Goal: Contribute content: Contribute content

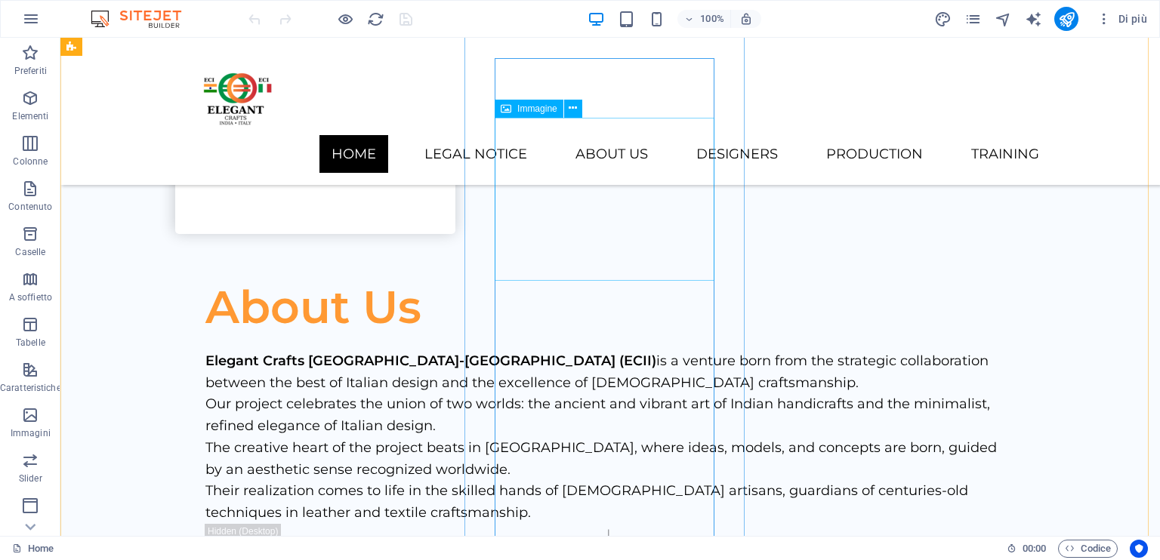
scroll to position [2847, 0]
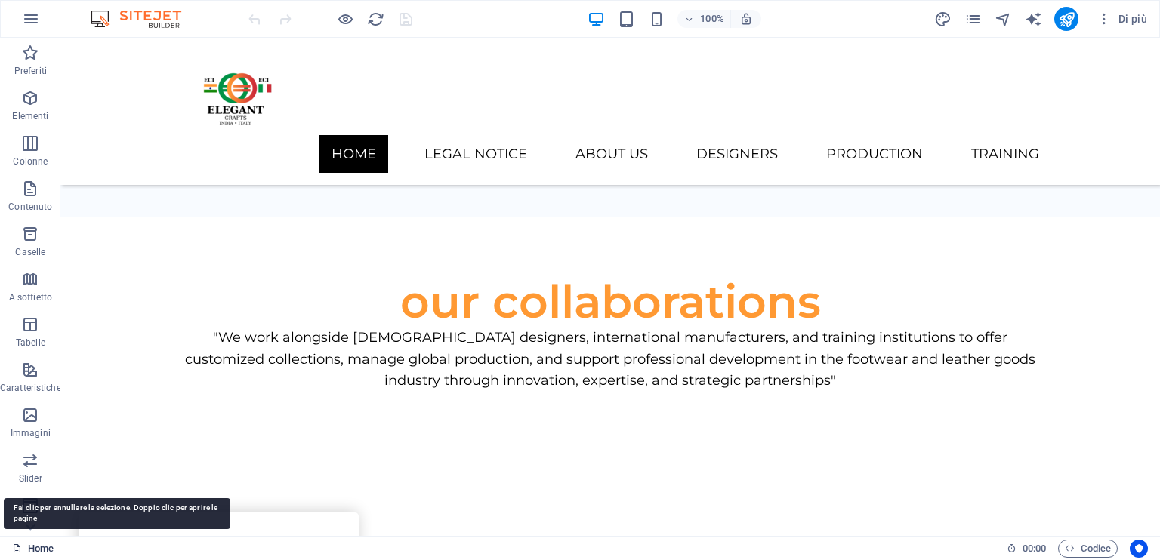
click at [18, 553] on icon at bounding box center [17, 549] width 10 height 10
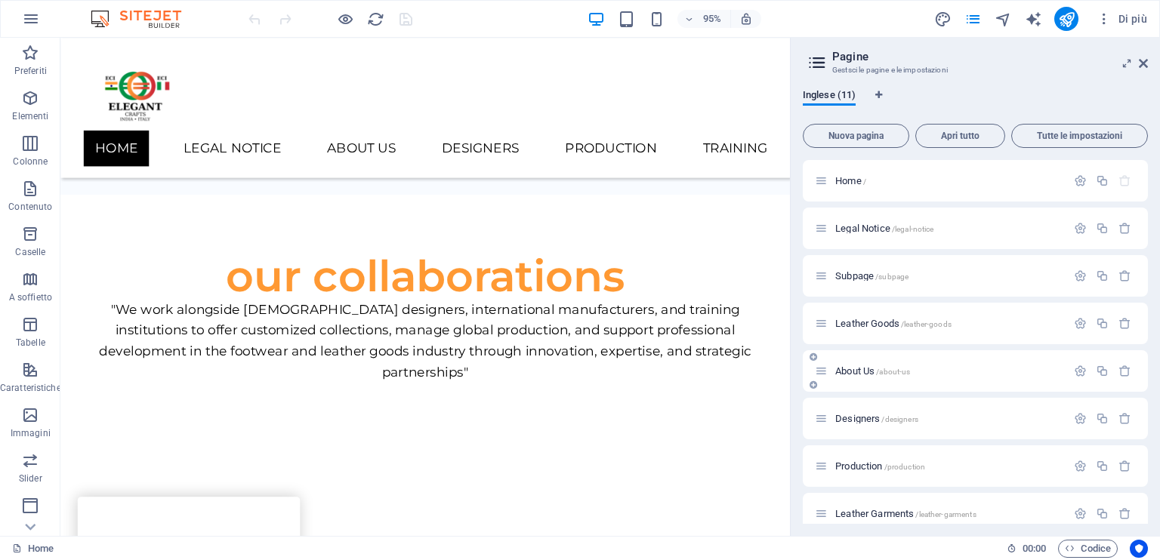
scroll to position [76, 0]
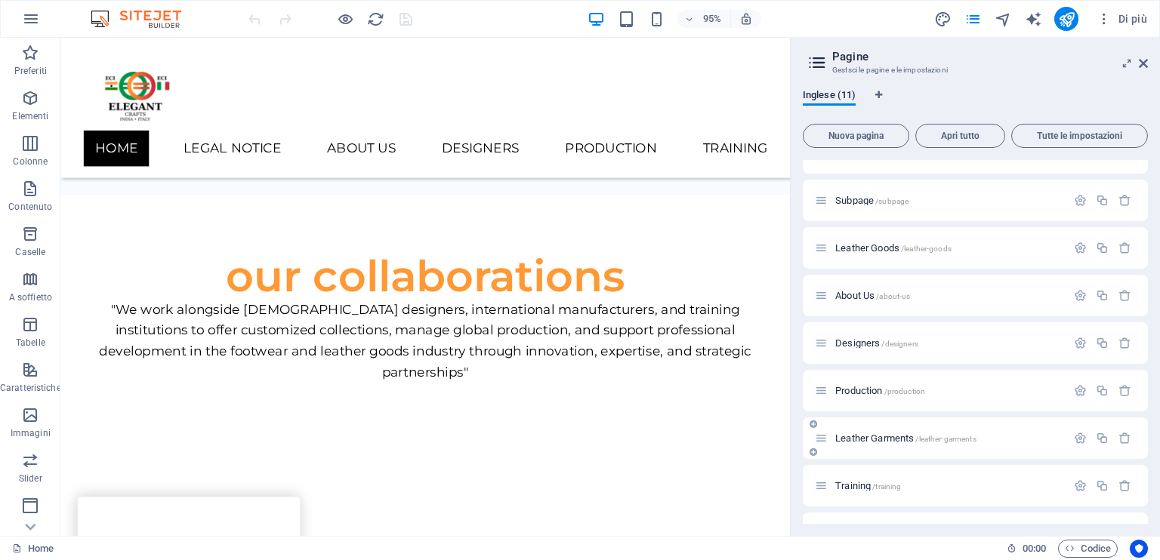
click at [878, 437] on span "Leather Garments /leather-garments" at bounding box center [905, 438] width 141 height 11
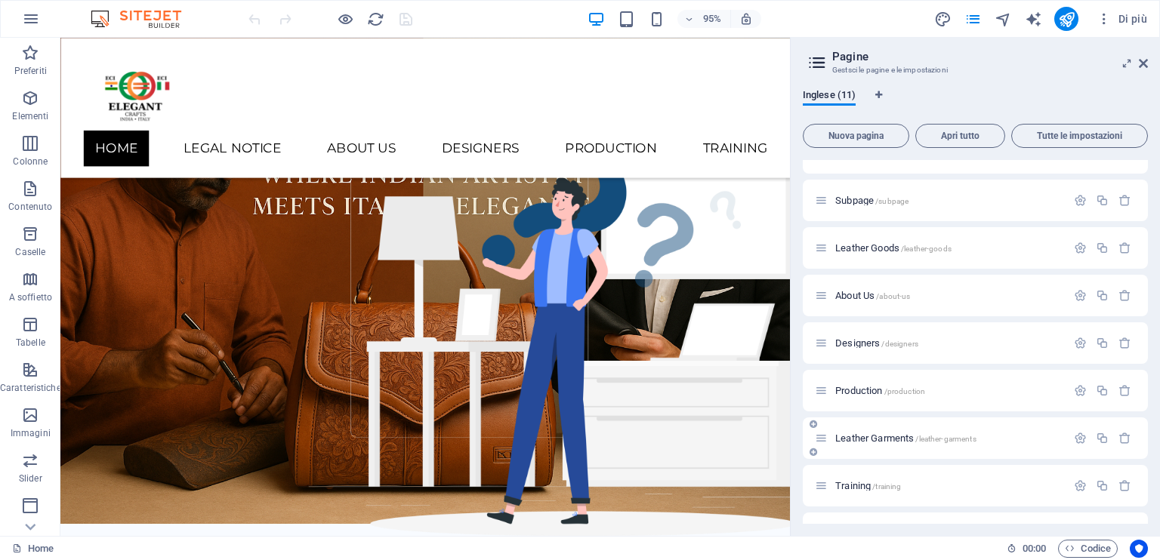
click at [879, 431] on div "Leather Garments /leather-garments" at bounding box center [975, 439] width 345 height 42
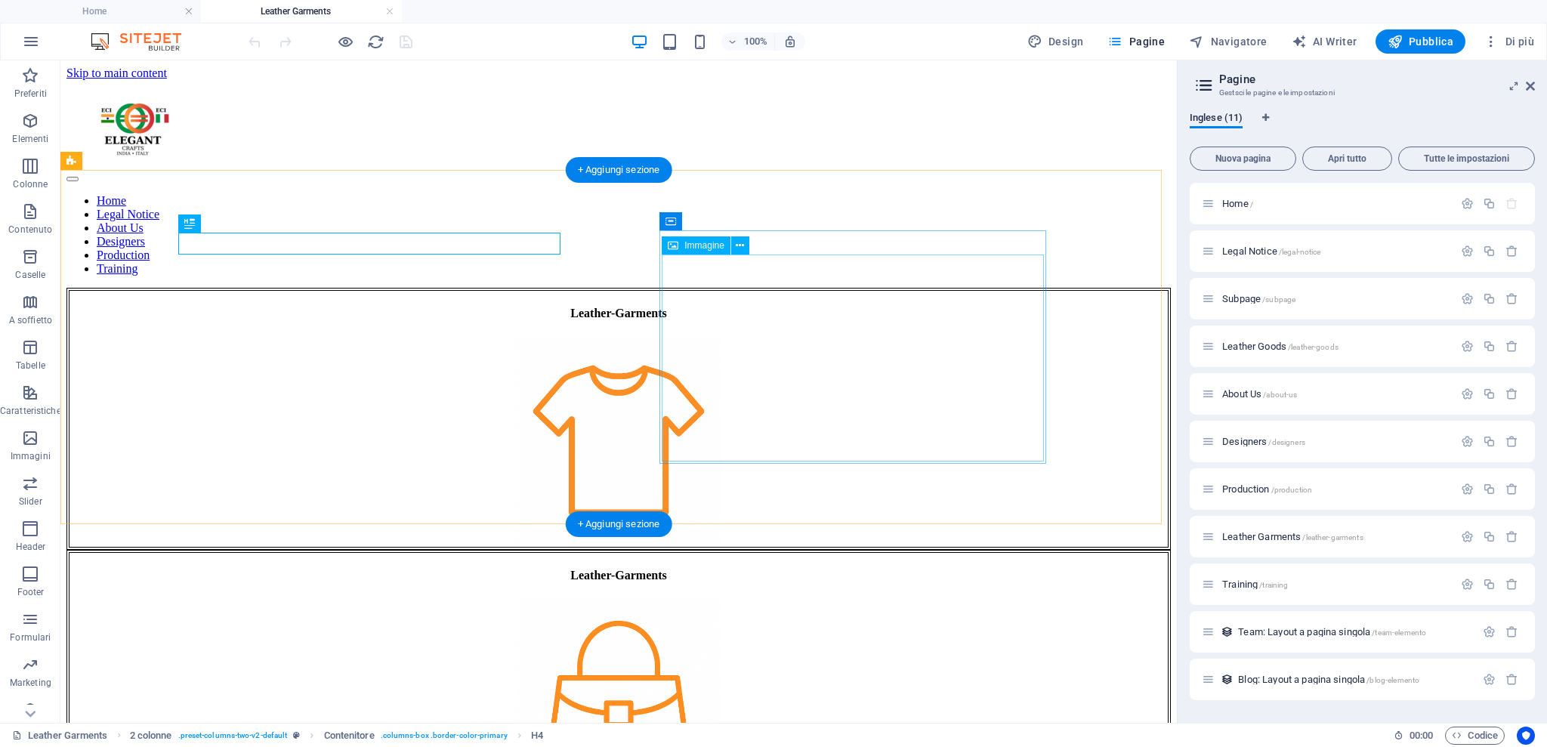
click at [815, 560] on figure at bounding box center [618, 703] width 1098 height 210
click at [859, 560] on figure at bounding box center [618, 703] width 1098 height 210
click at [851, 560] on figure at bounding box center [618, 703] width 1098 height 210
select select "px"
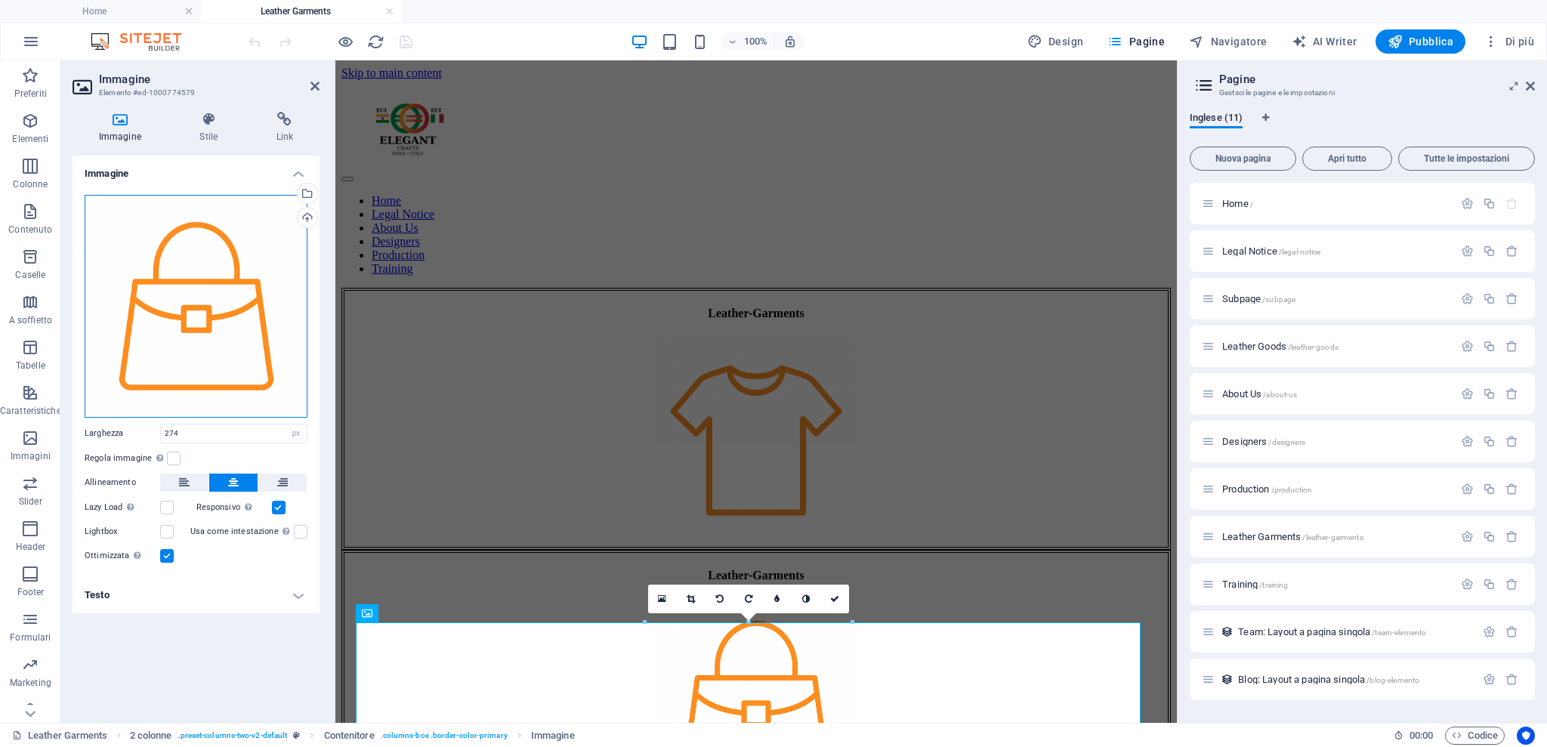
click at [218, 330] on div "Trascina qui i file, fai clic per sceglierli o selezionali da File o dalle nost…" at bounding box center [196, 306] width 223 height 223
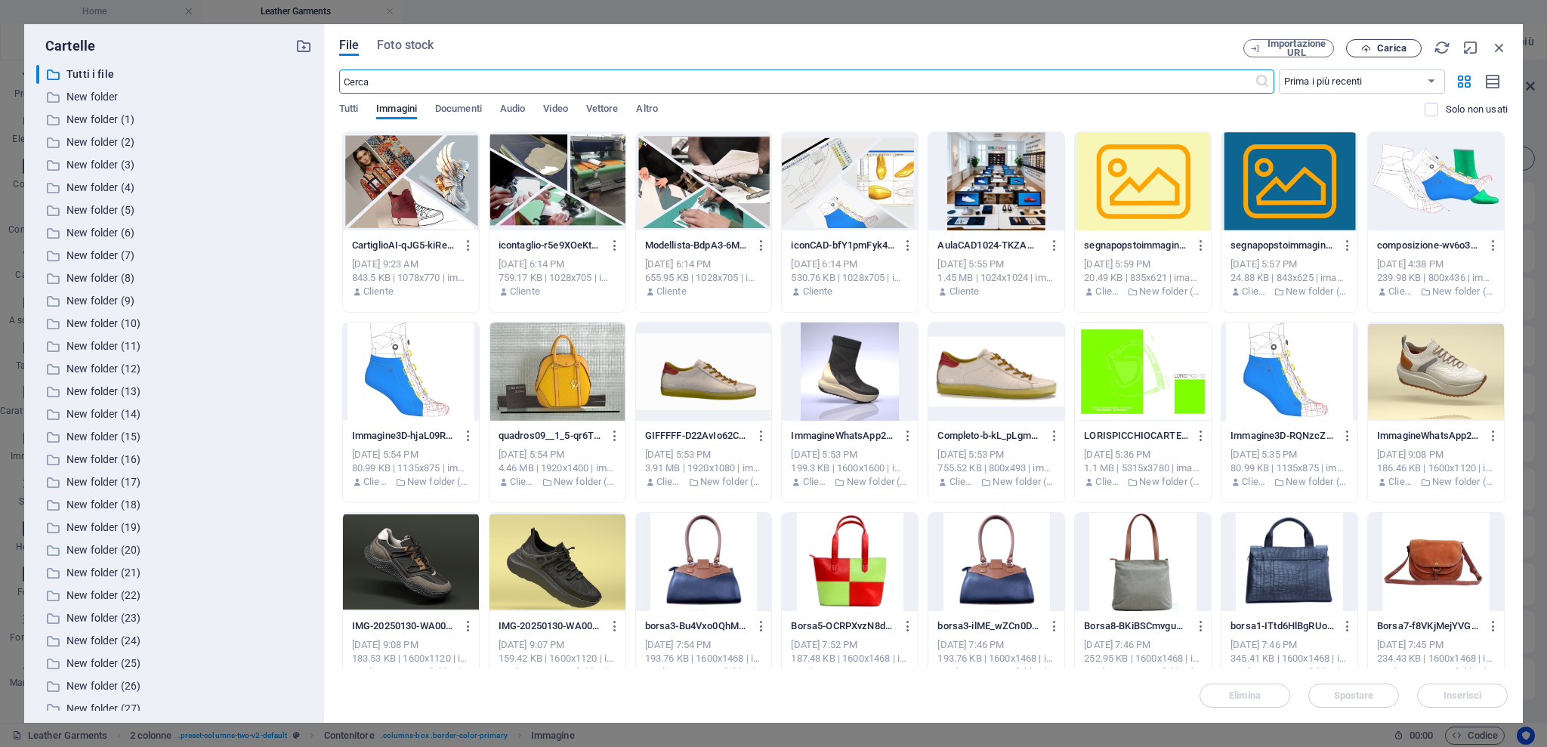
click at [1159, 46] on span "Carica" at bounding box center [1391, 48] width 29 height 9
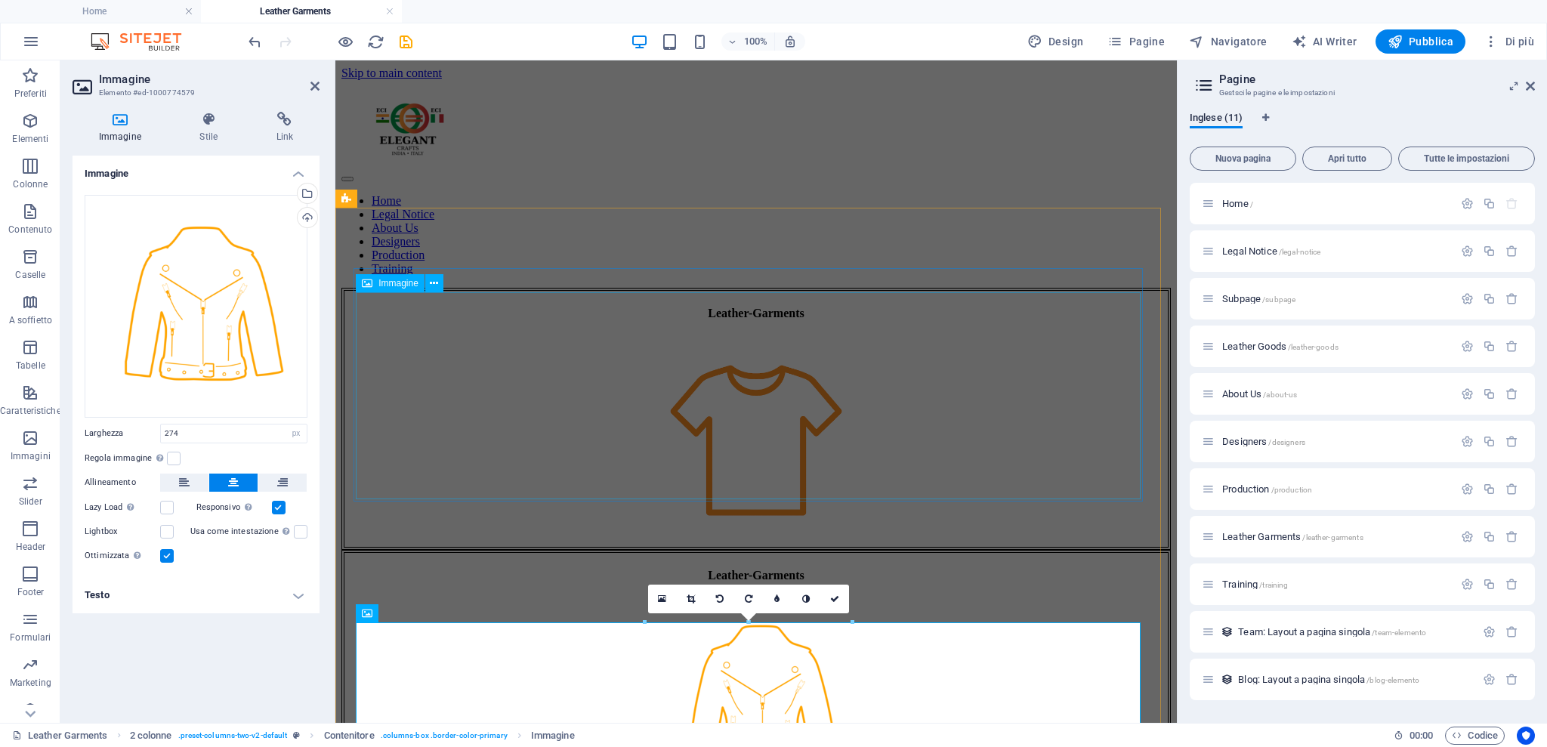
click at [427, 381] on figure at bounding box center [755, 442] width 823 height 210
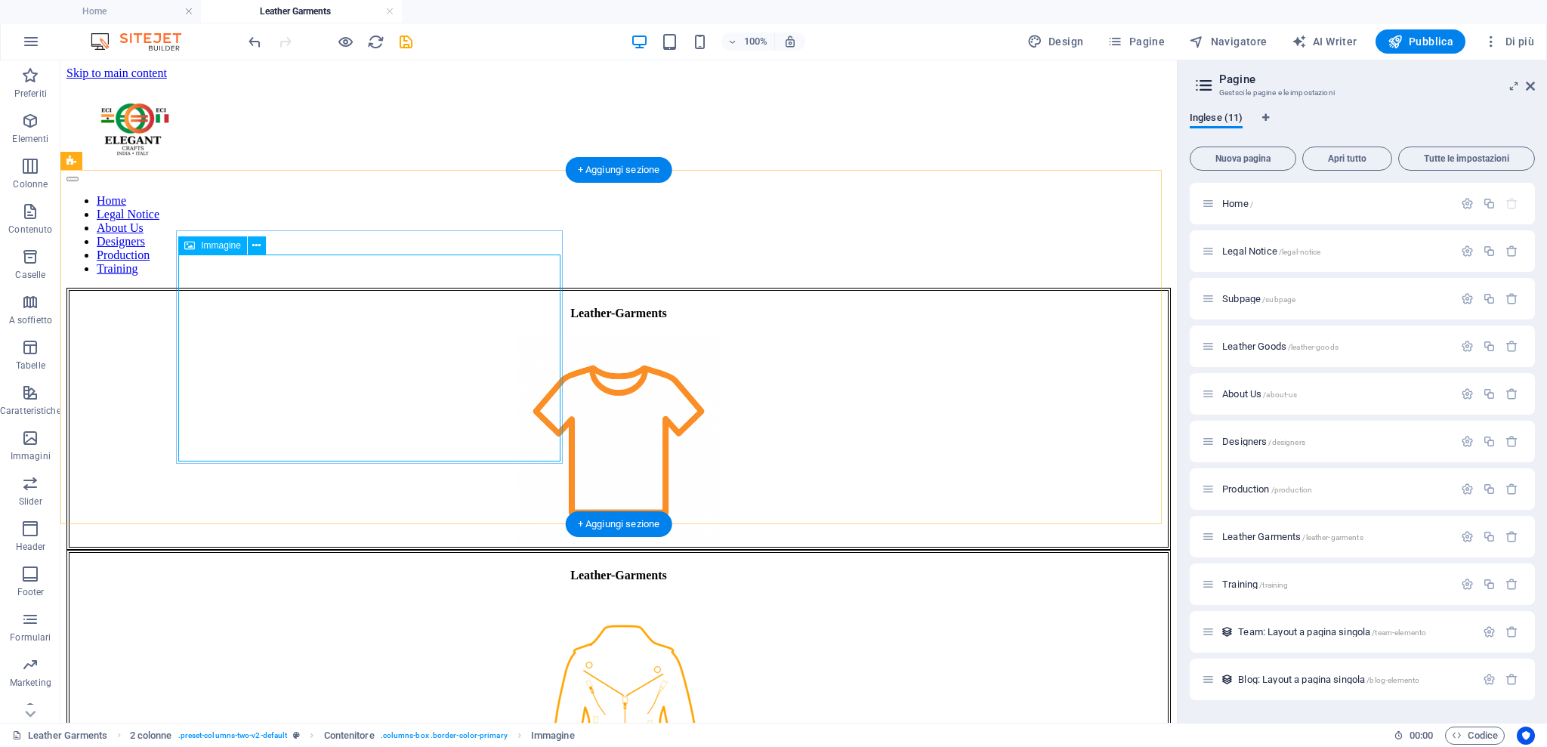
click at [392, 355] on figure at bounding box center [618, 442] width 1098 height 210
click at [853, 560] on figure at bounding box center [618, 703] width 1098 height 210
click at [319, 337] on figure at bounding box center [618, 442] width 1098 height 210
click at [813, 560] on figure at bounding box center [618, 703] width 1098 height 210
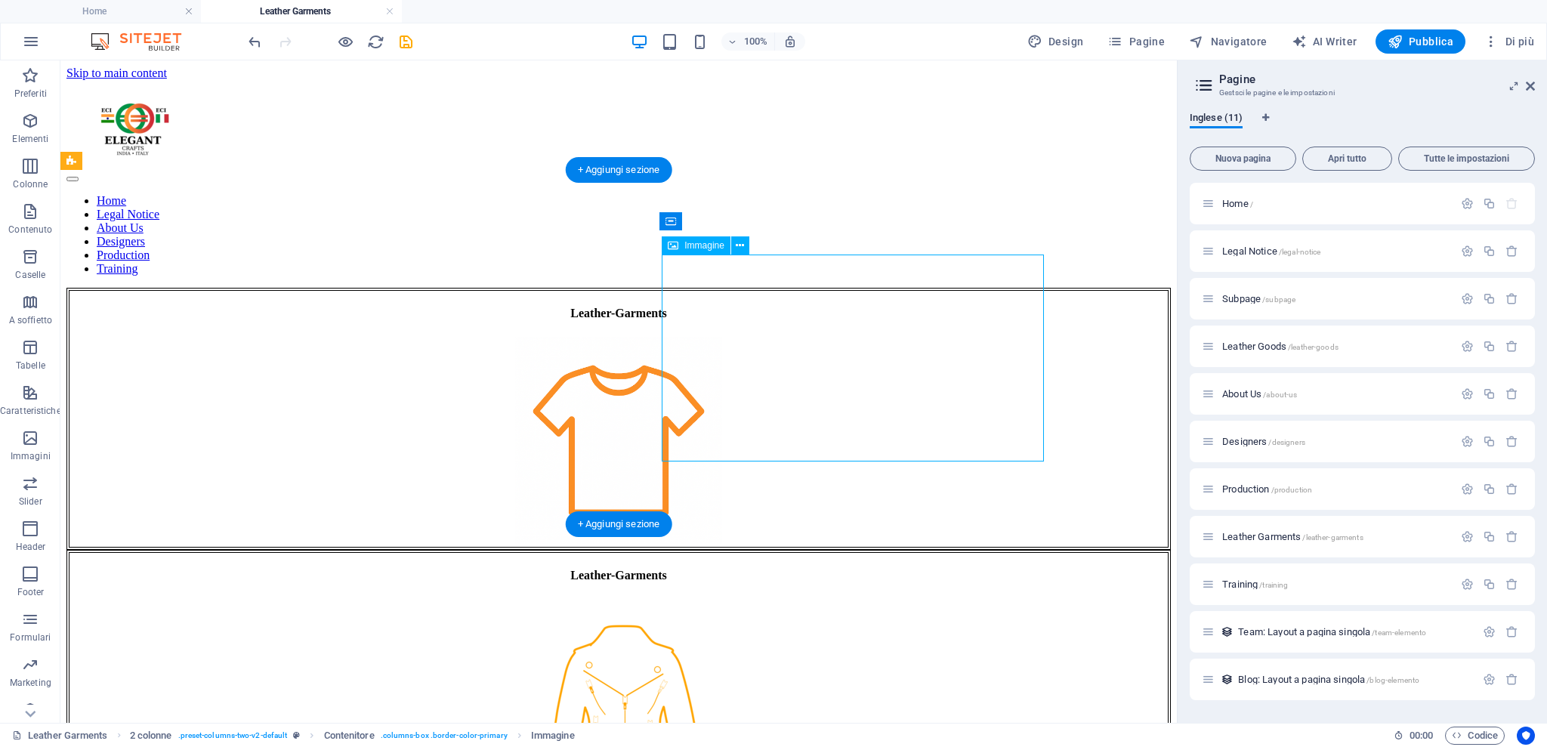
click at [807, 560] on figure at bounding box center [618, 703] width 1098 height 210
select select "px"
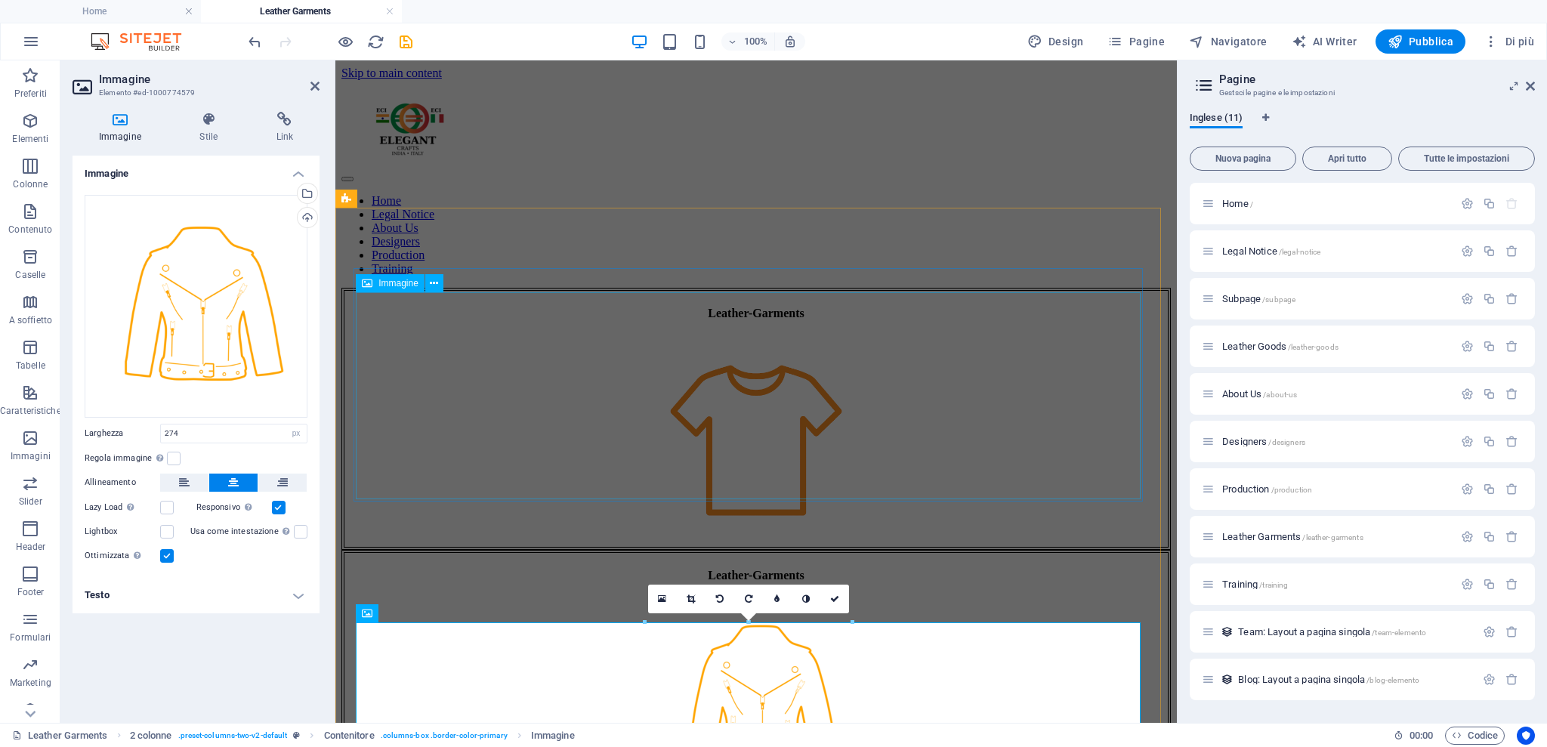
click at [709, 379] on figure at bounding box center [755, 442] width 823 height 210
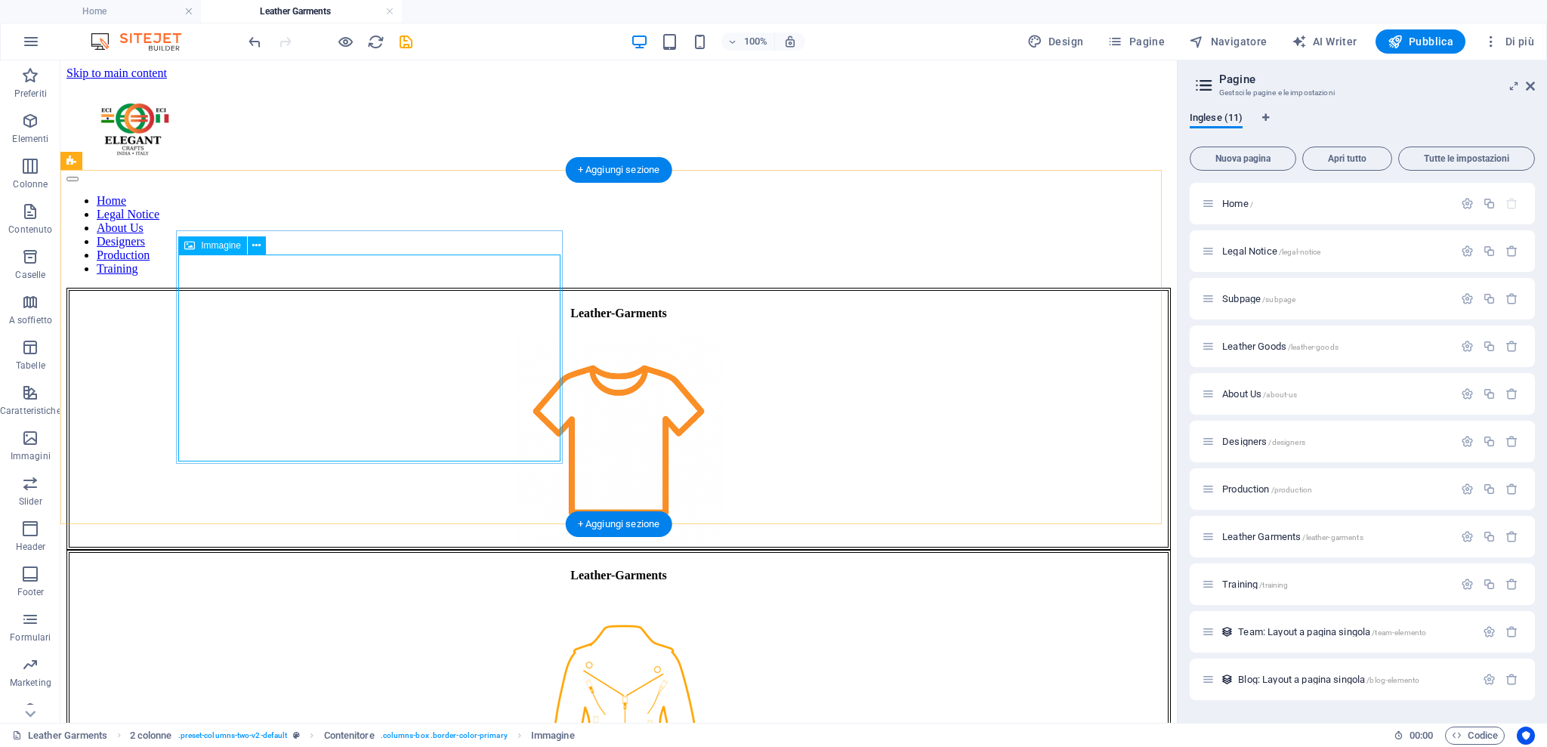
click at [426, 337] on figure at bounding box center [618, 442] width 1098 height 210
click at [424, 337] on figure at bounding box center [618, 442] width 1098 height 210
select select "px"
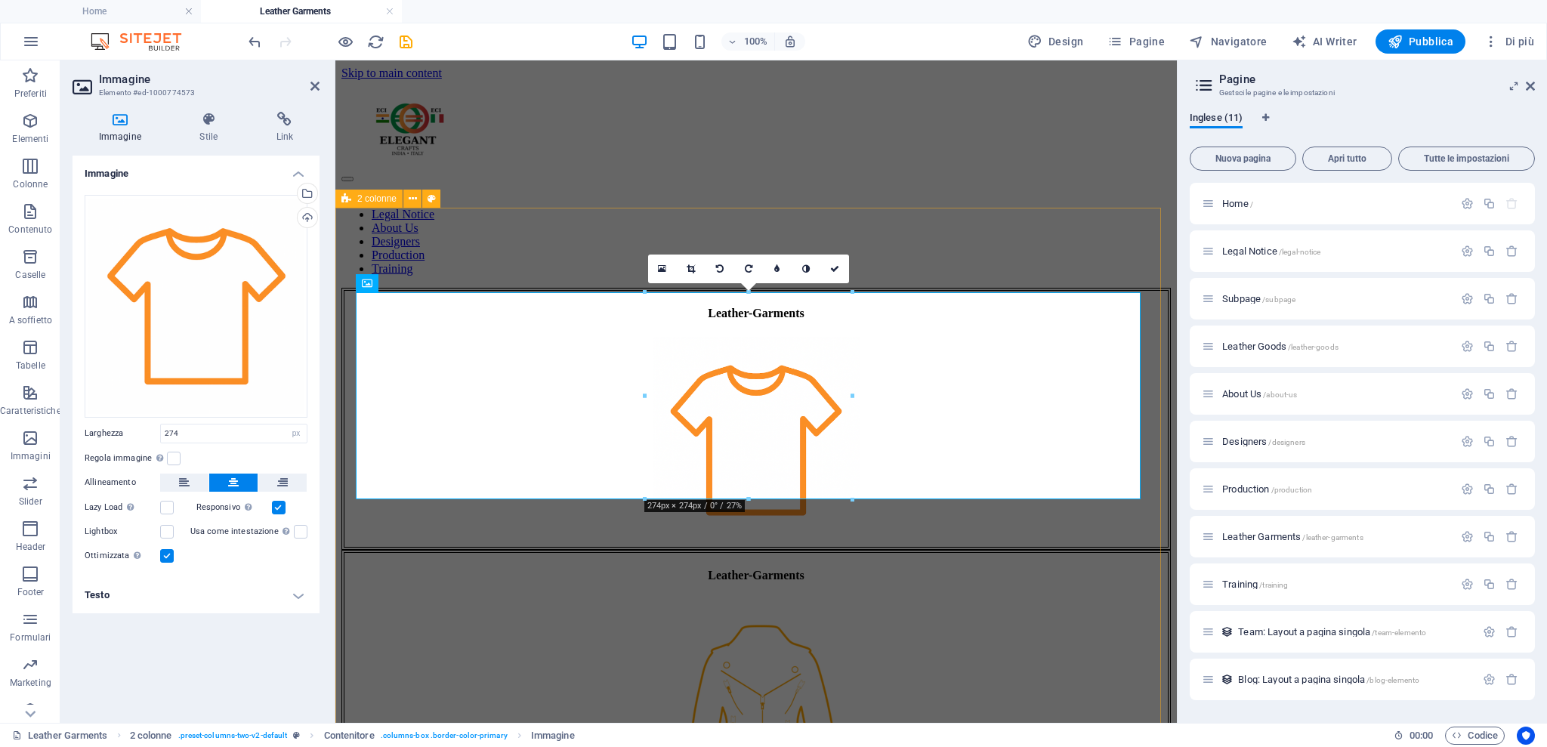
drag, startPoint x: 922, startPoint y: 253, endPoint x: 1201, endPoint y: 253, distance: 278.7
click at [1159, 288] on div "Leather-Garments Leather-Garments" at bounding box center [755, 549] width 829 height 523
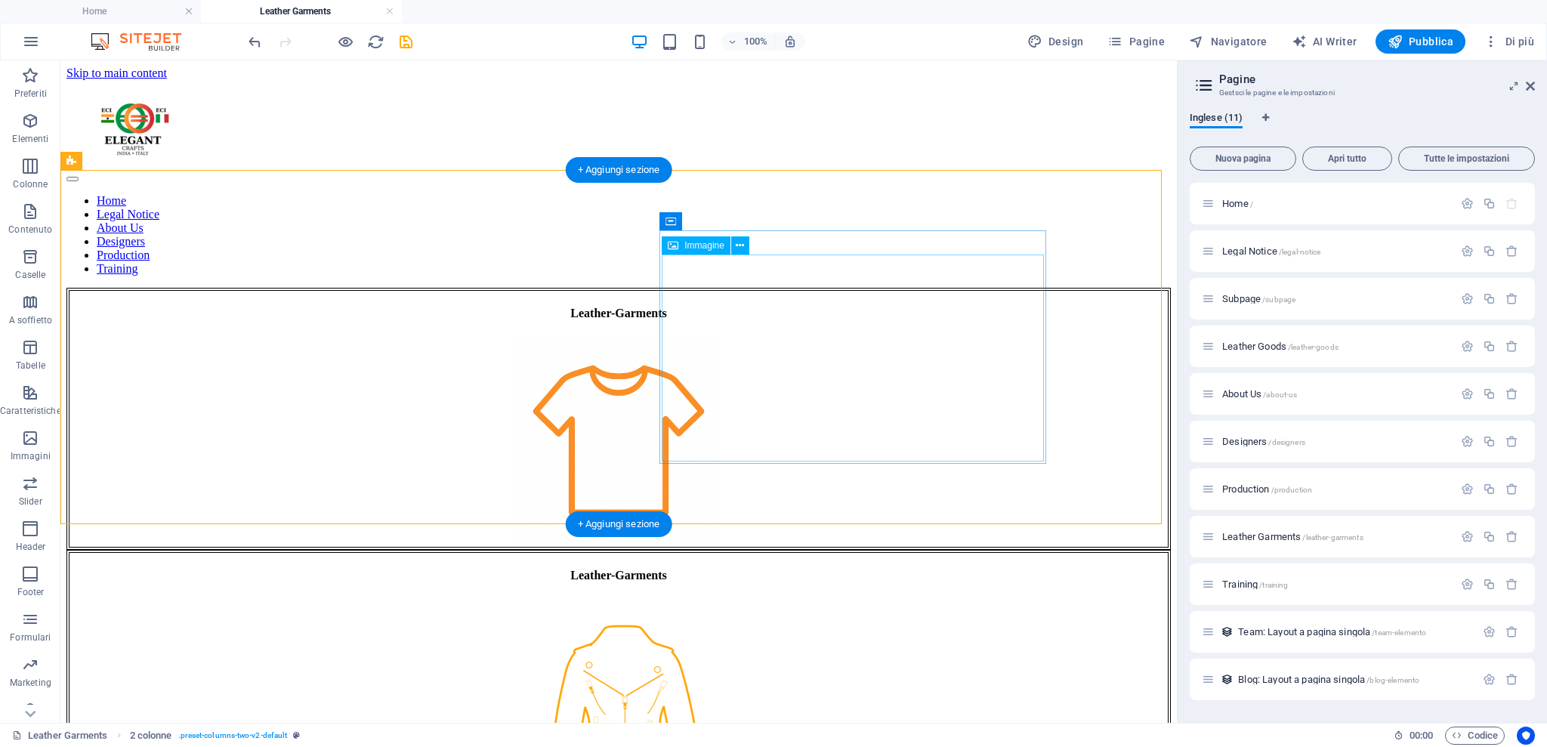
click at [906, 560] on figure at bounding box center [618, 703] width 1098 height 210
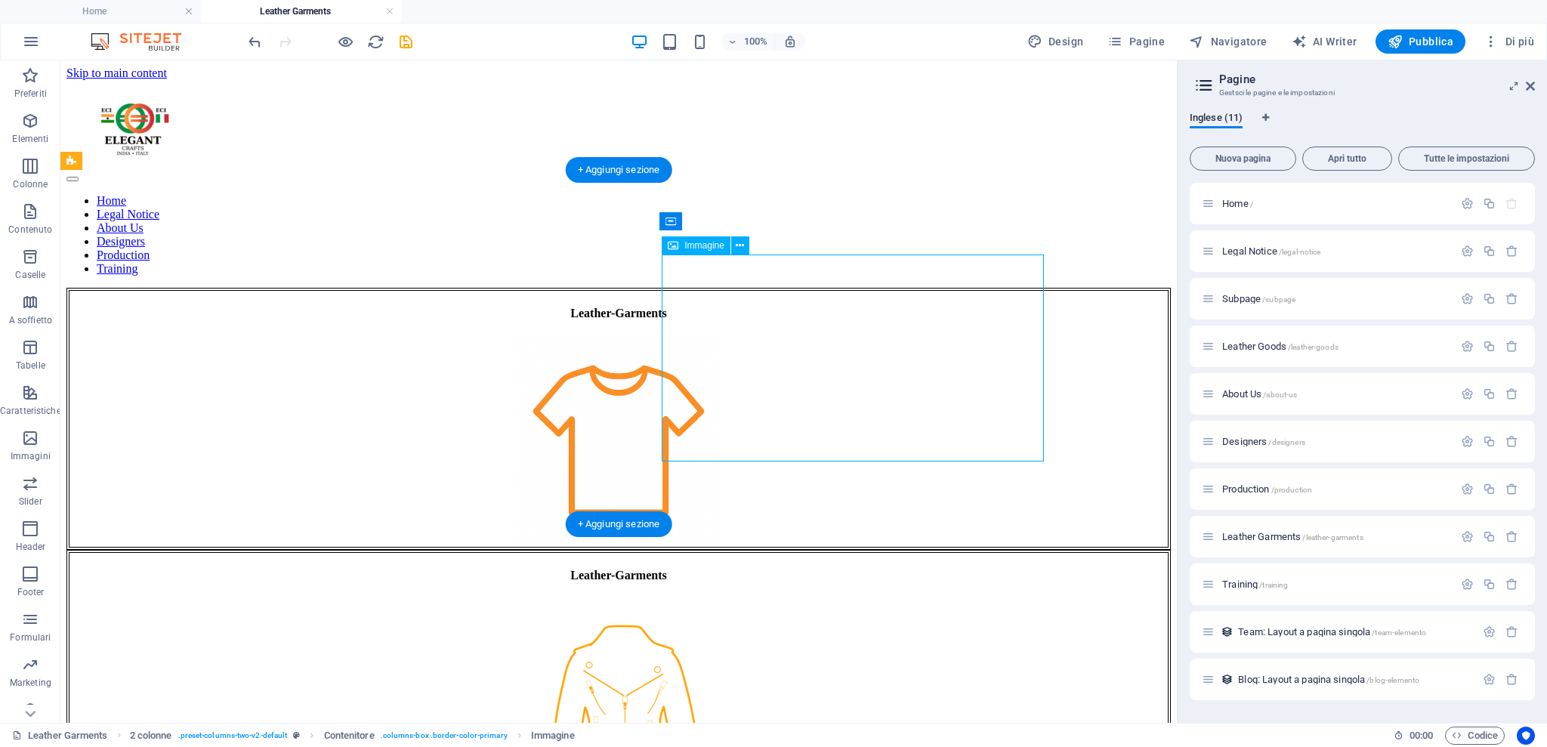
click at [906, 560] on figure at bounding box center [618, 703] width 1098 height 210
select select "px"
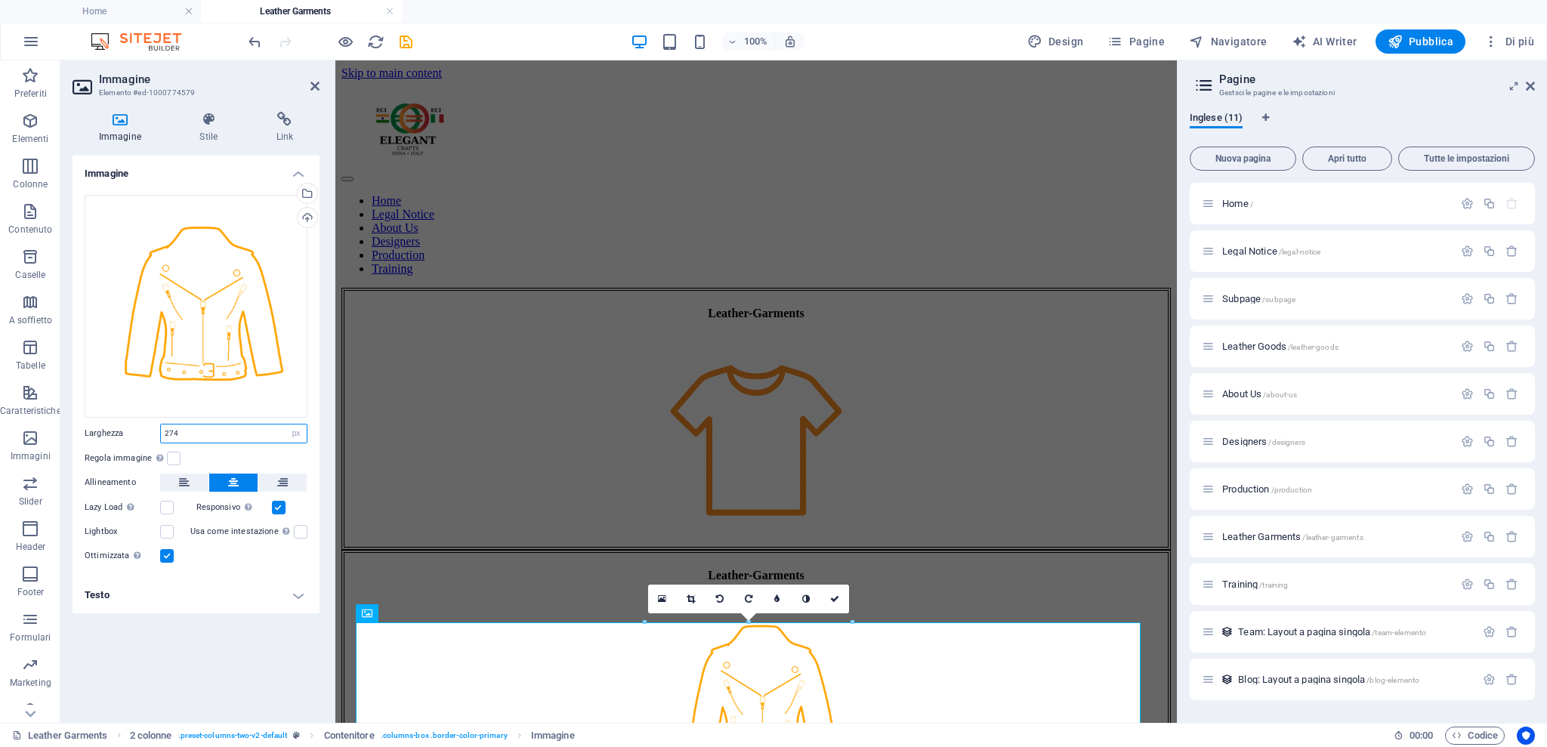
click at [224, 429] on input "274" at bounding box center [234, 433] width 146 height 18
click at [551, 560] on div "Leather-Garments Leather-Garments" at bounding box center [755, 549] width 829 height 523
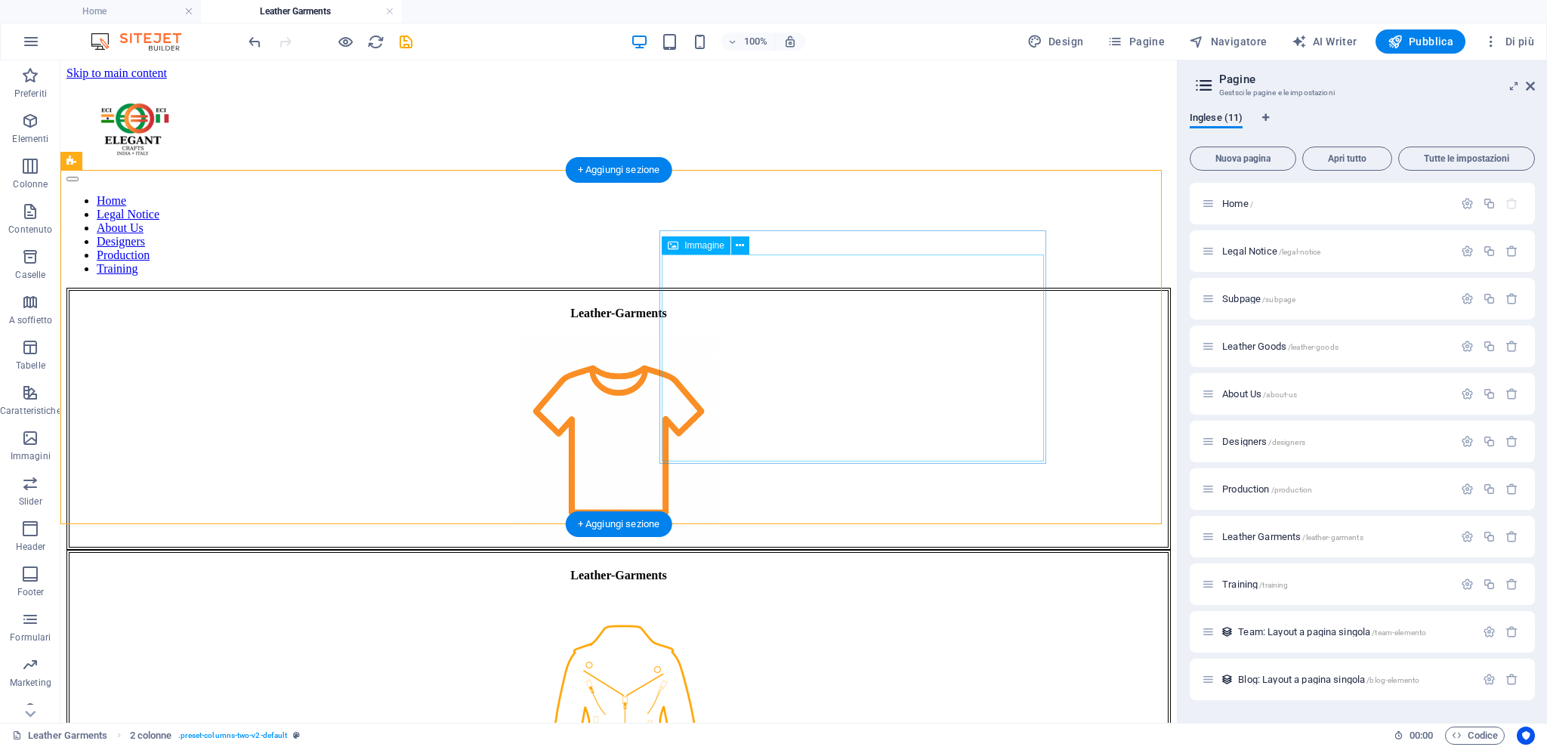
click at [871, 560] on figure at bounding box center [618, 703] width 1098 height 210
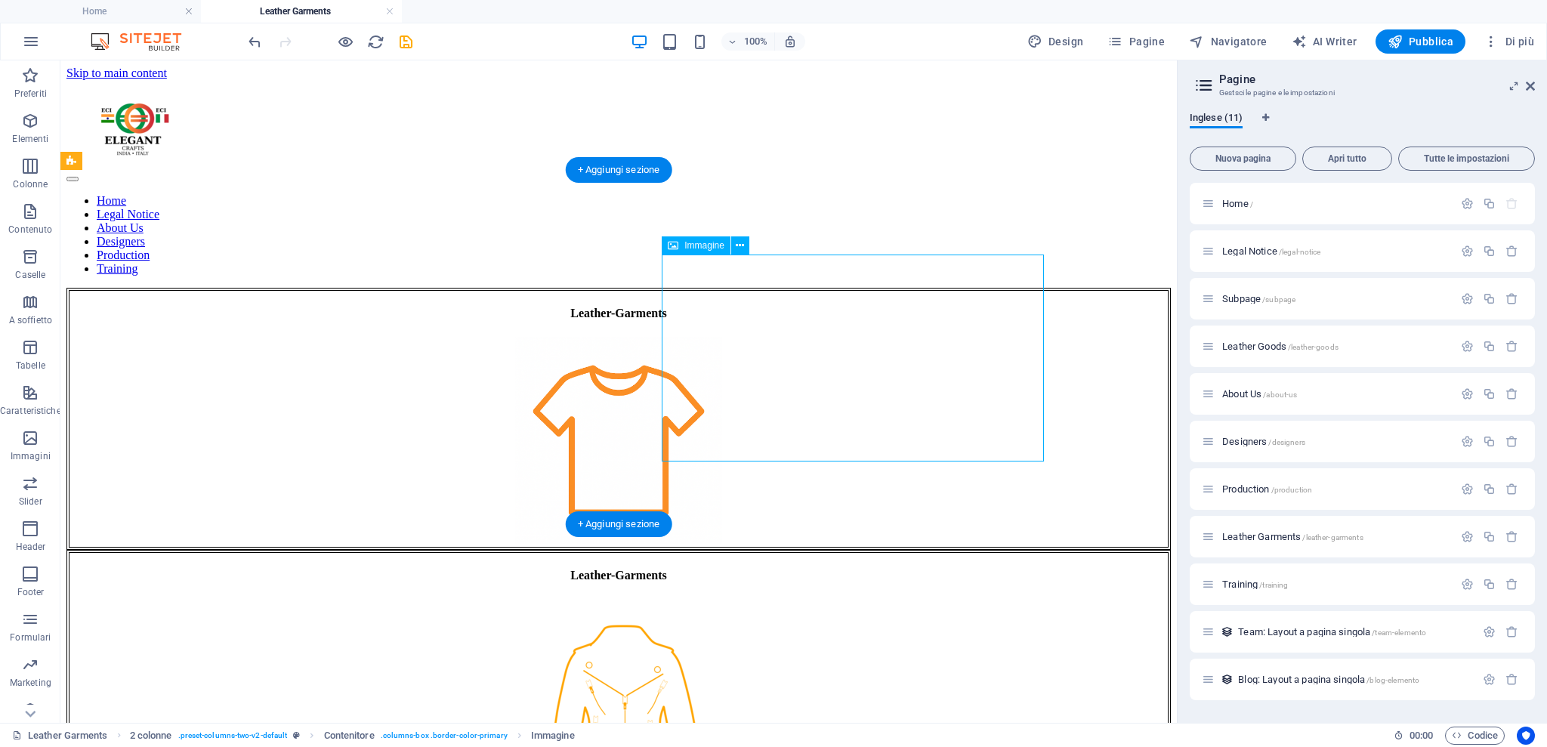
click at [871, 560] on figure at bounding box center [618, 703] width 1098 height 210
select select "px"
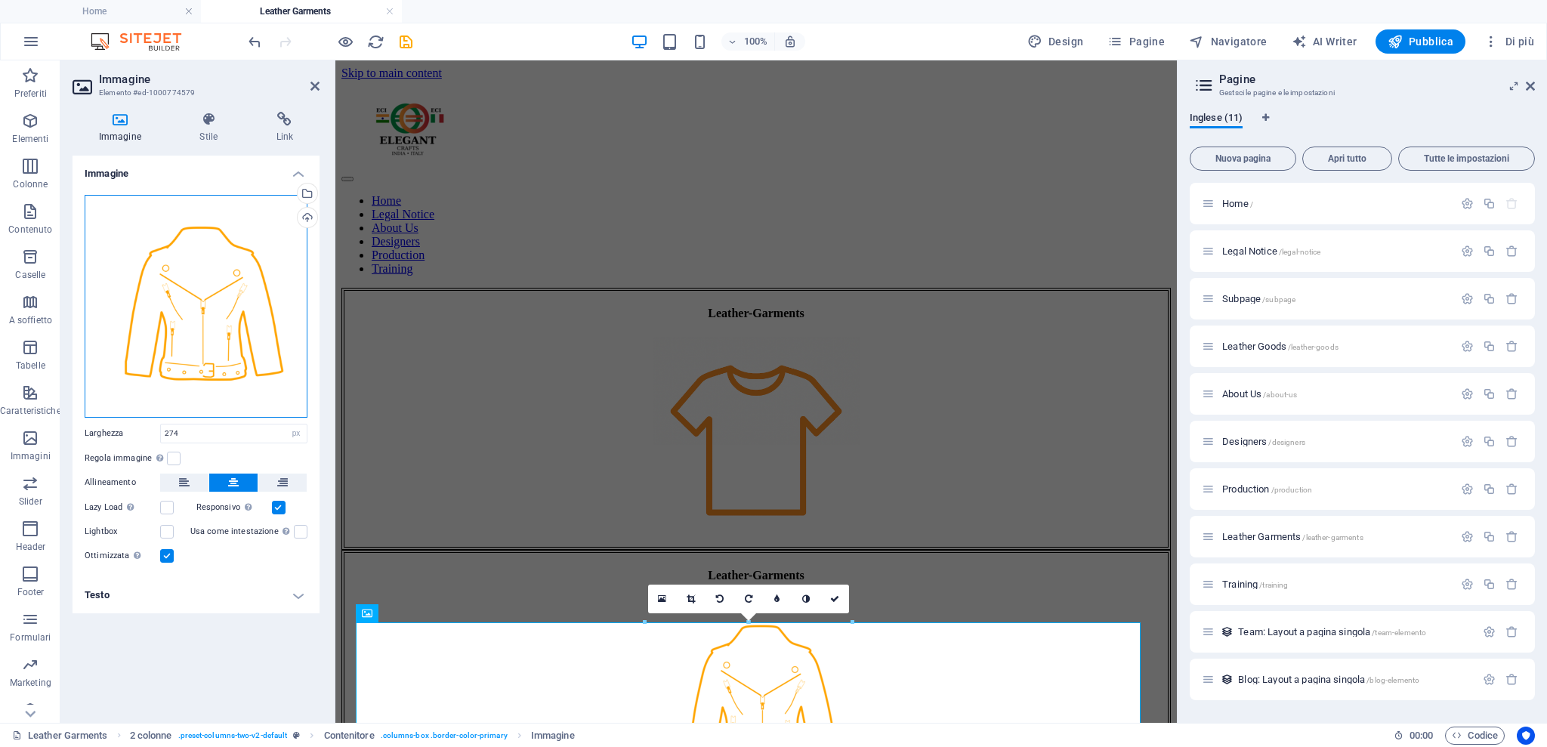
click at [178, 333] on div "Trascina qui i file, fai clic per sceglierli o selezionali da File o dalle nost…" at bounding box center [196, 306] width 223 height 223
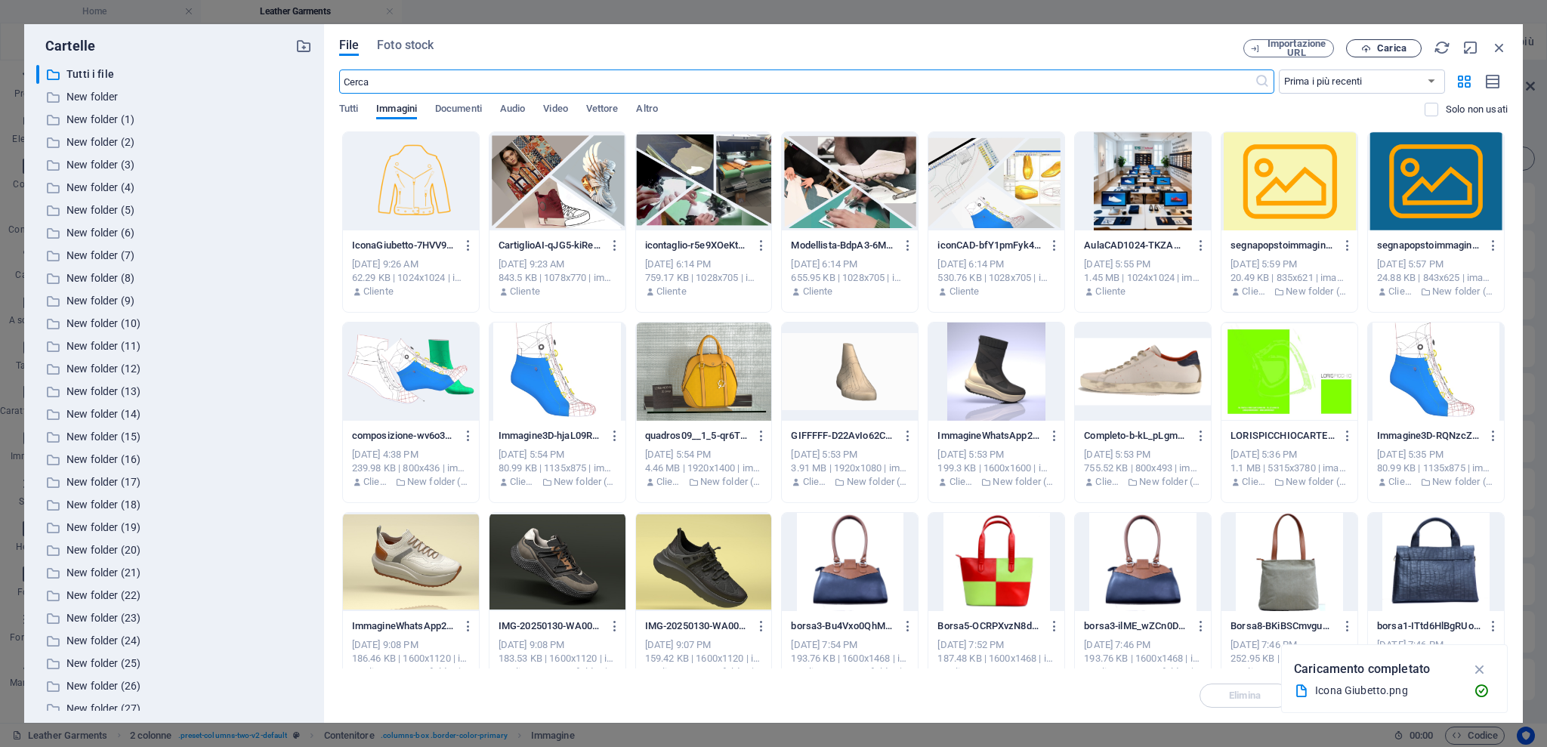
click at [1159, 50] on span "Carica" at bounding box center [1391, 48] width 29 height 9
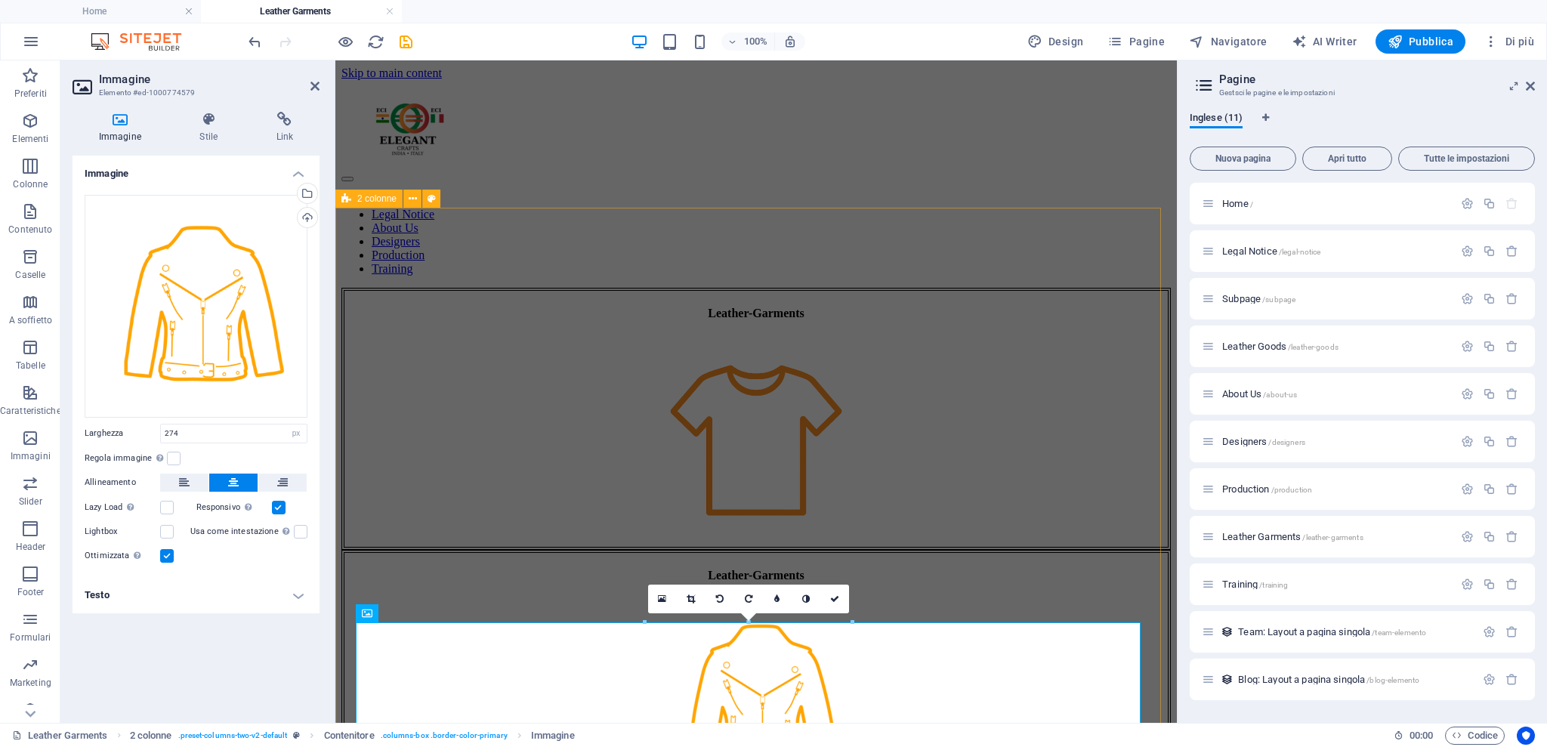
click at [615, 288] on div "Leather-Garments Leather-Garments" at bounding box center [755, 549] width 829 height 523
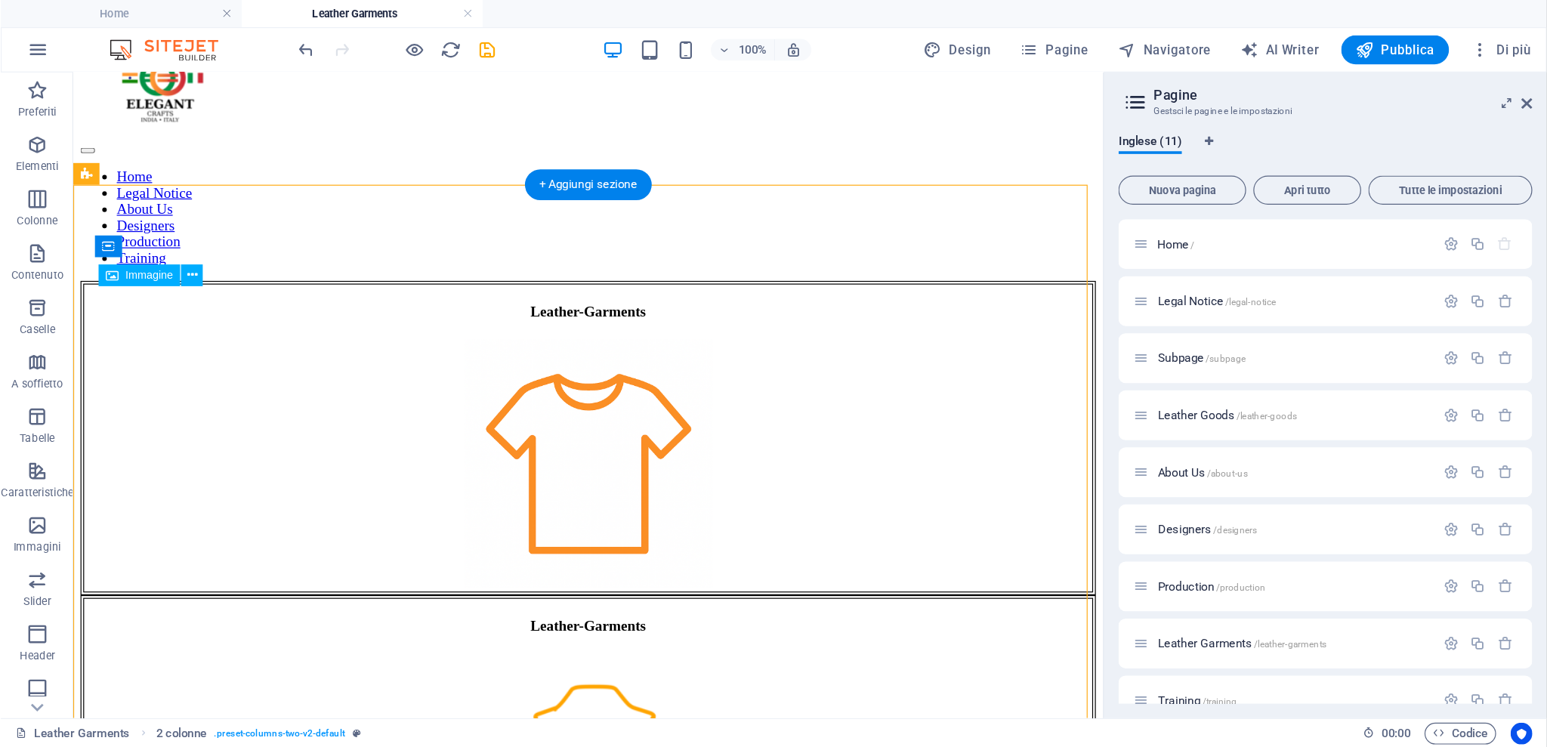
scroll to position [54, 0]
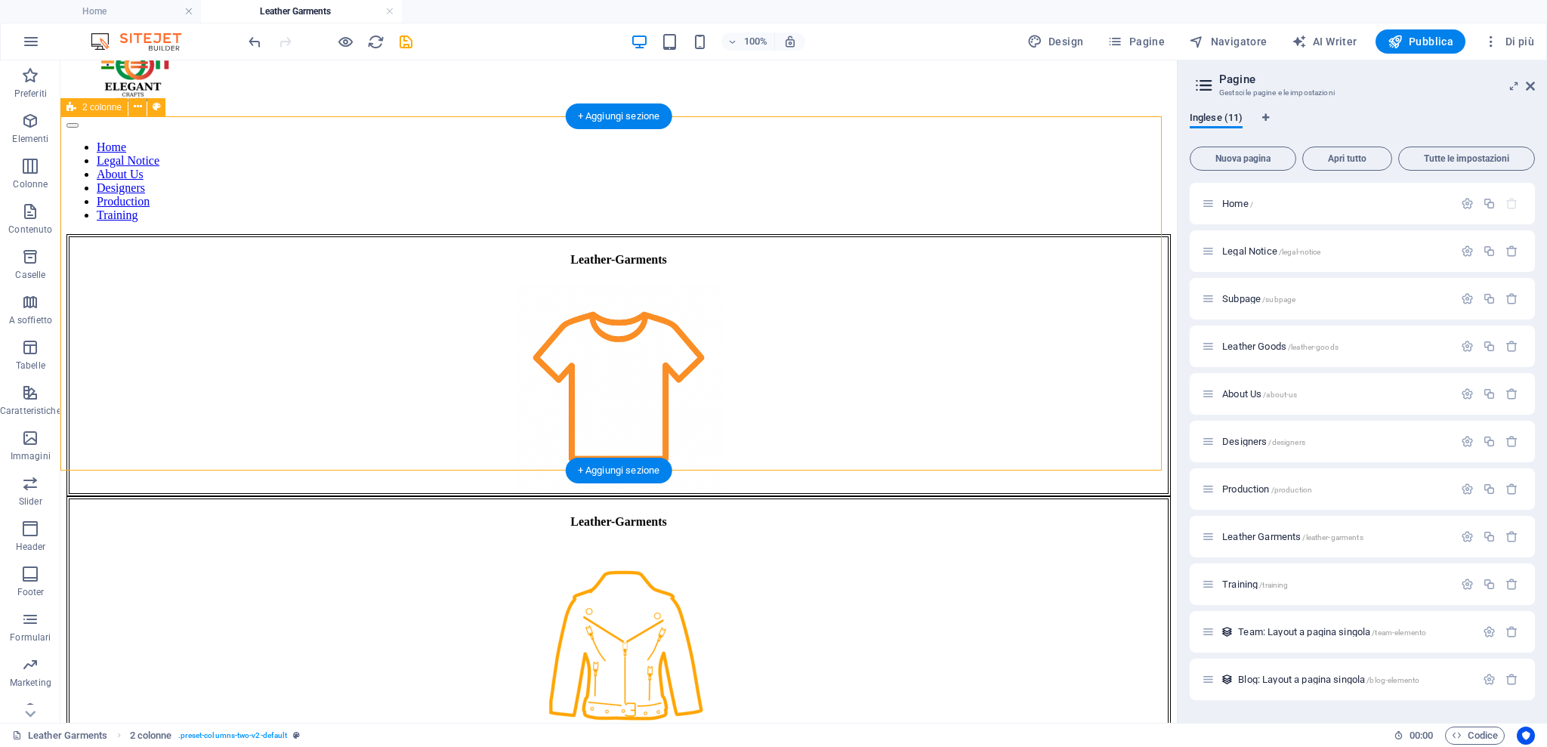
click at [593, 326] on div "Leather-Garments Leather-Garments" at bounding box center [618, 495] width 1104 height 523
drag, startPoint x: 413, startPoint y: 262, endPoint x: 417, endPoint y: 269, distance: 7.8
click at [417, 283] on figure at bounding box center [618, 388] width 1098 height 210
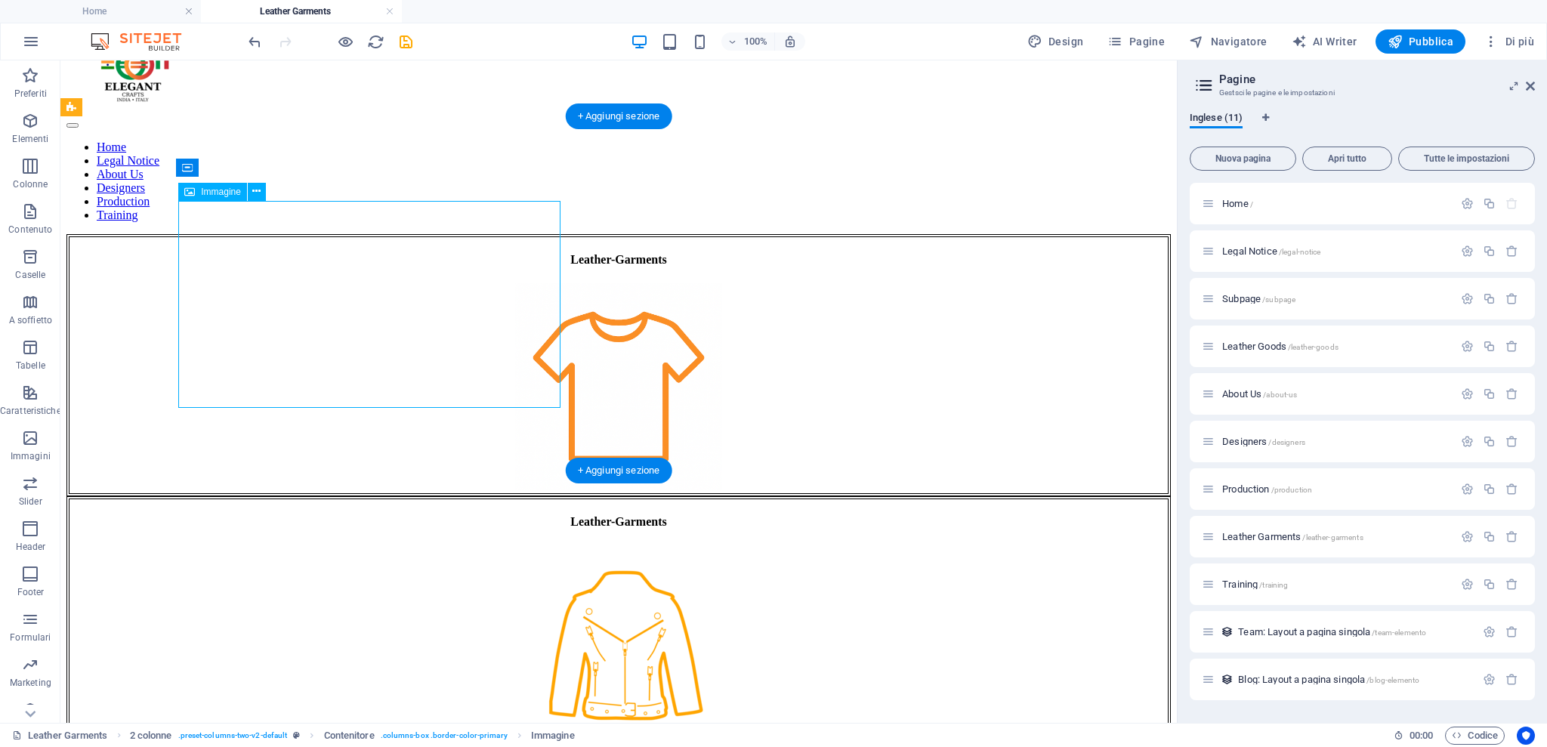
click at [402, 283] on figure at bounding box center [618, 388] width 1098 height 210
click at [402, 285] on figure at bounding box center [618, 388] width 1098 height 210
click at [399, 287] on figure at bounding box center [618, 388] width 1098 height 210
click at [399, 289] on figure at bounding box center [618, 388] width 1098 height 210
select select "px"
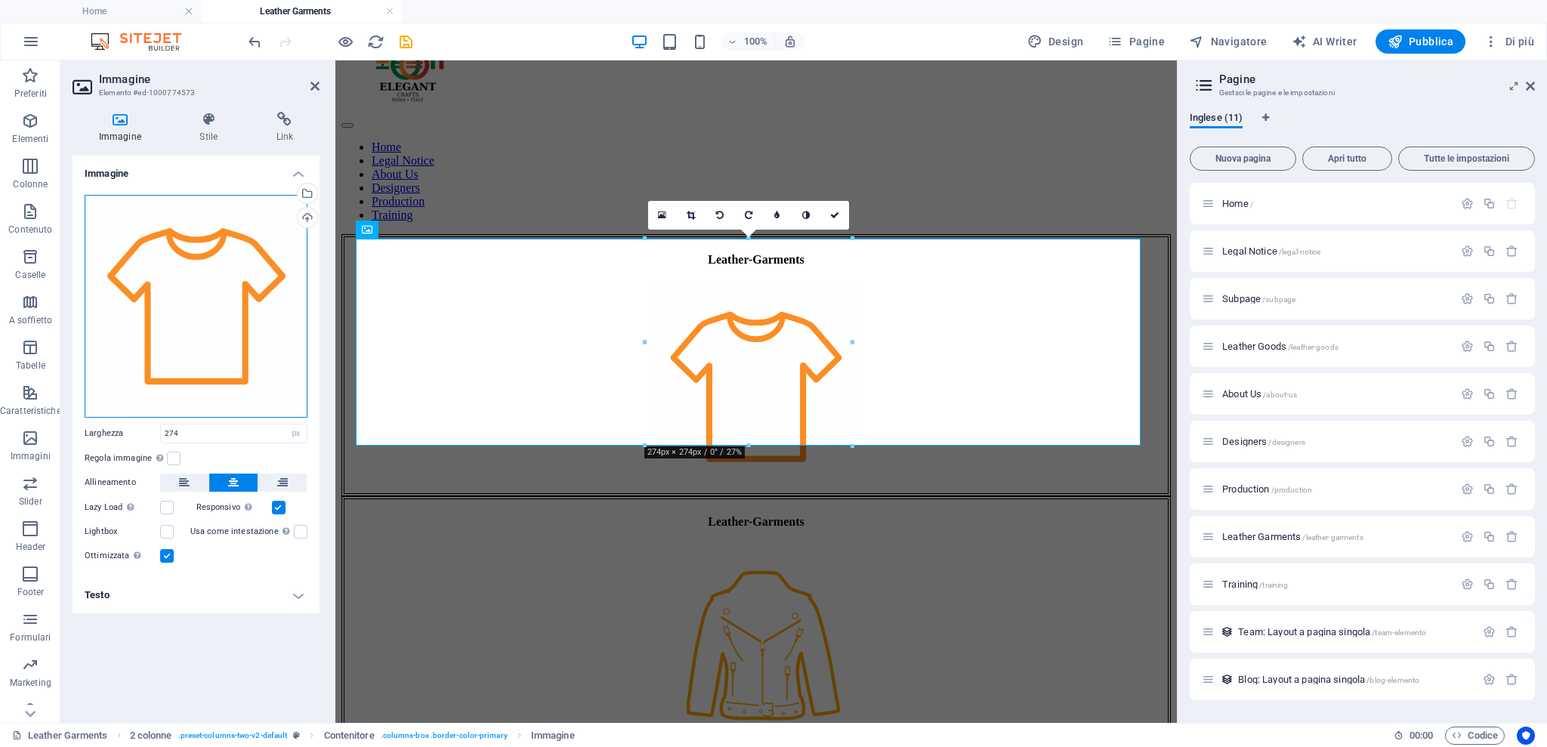
click at [147, 331] on div "Trascina qui i file, fai clic per sceglierli o selezionali da File o dalle nost…" at bounding box center [196, 306] width 223 height 223
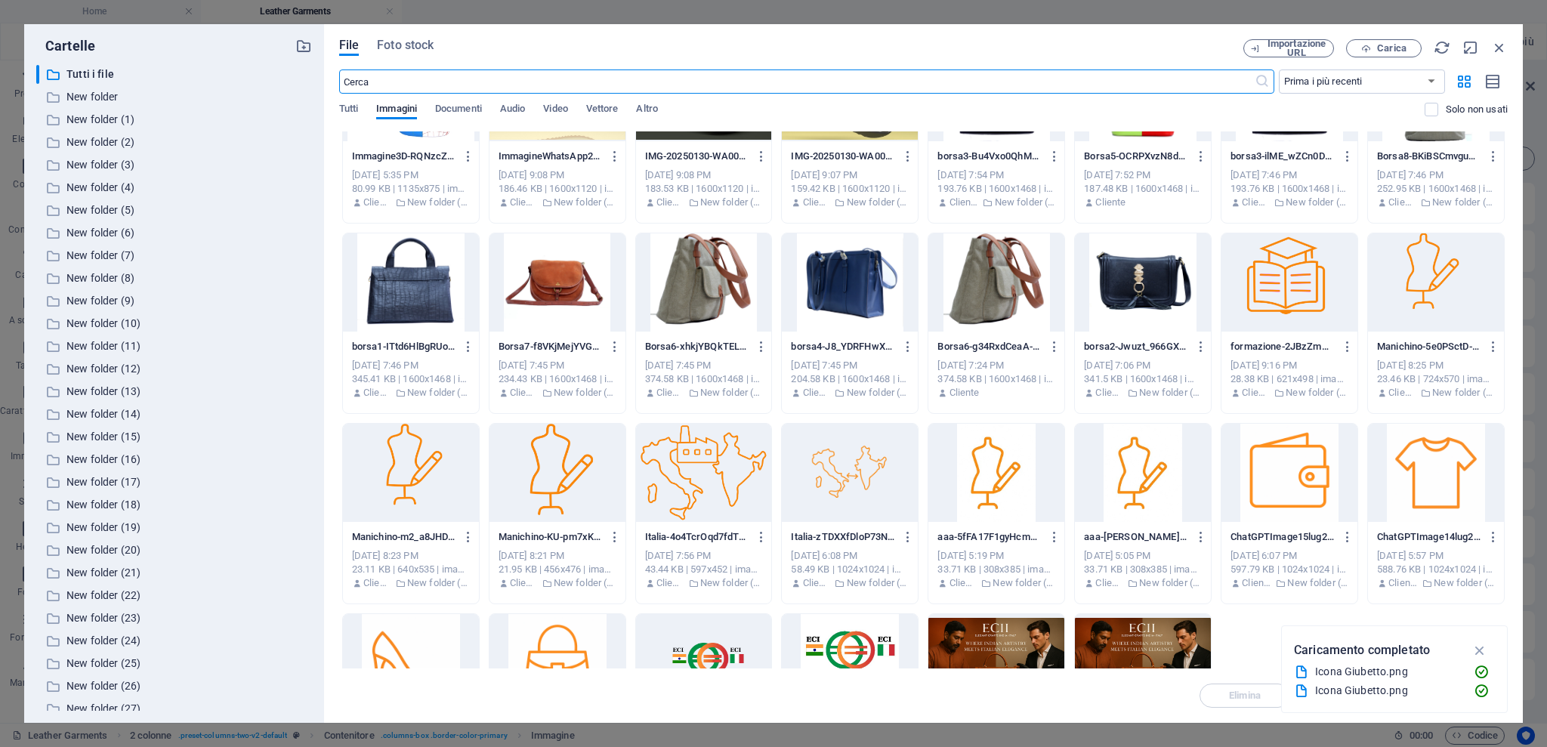
scroll to position [503, 0]
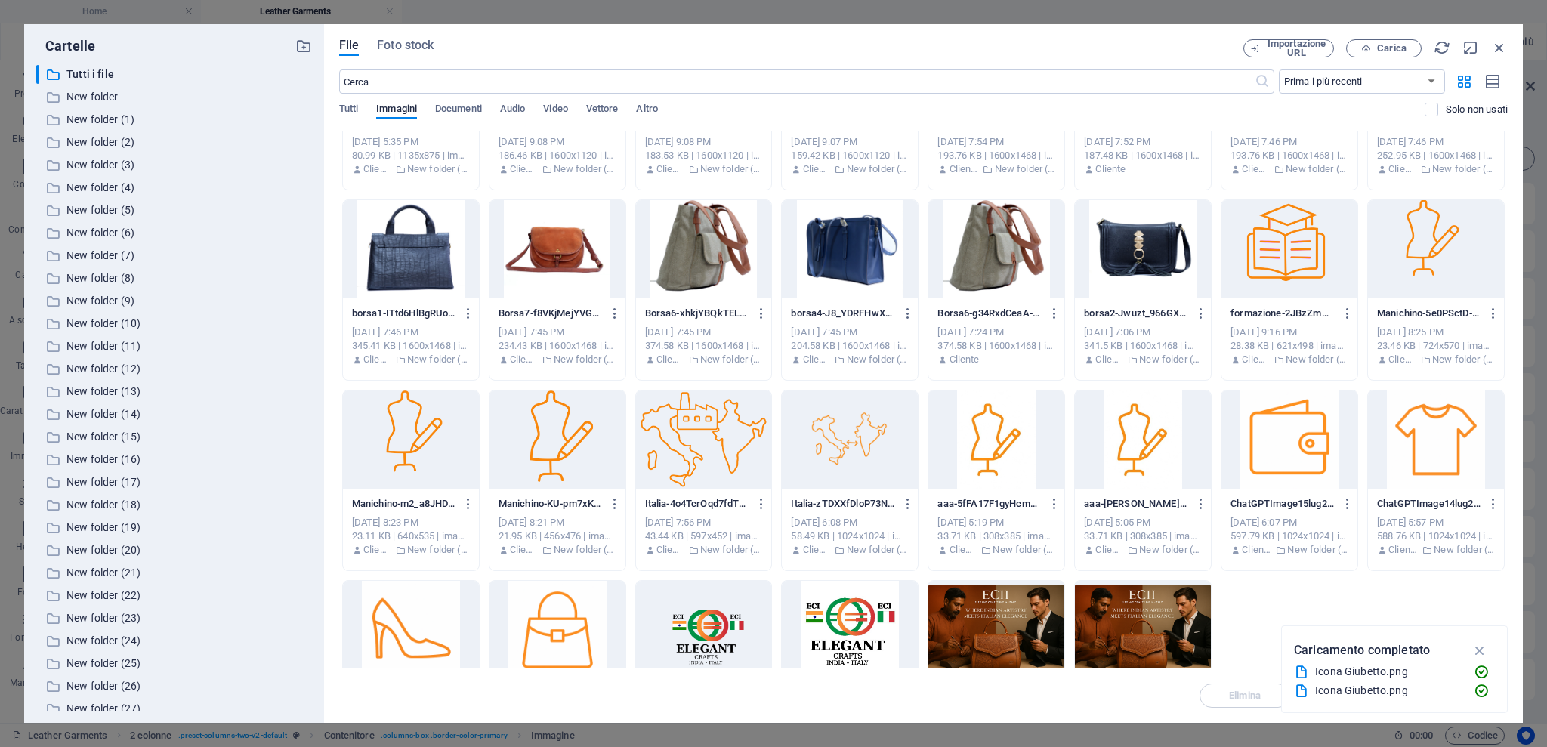
click at [1159, 250] on div at bounding box center [1436, 249] width 136 height 98
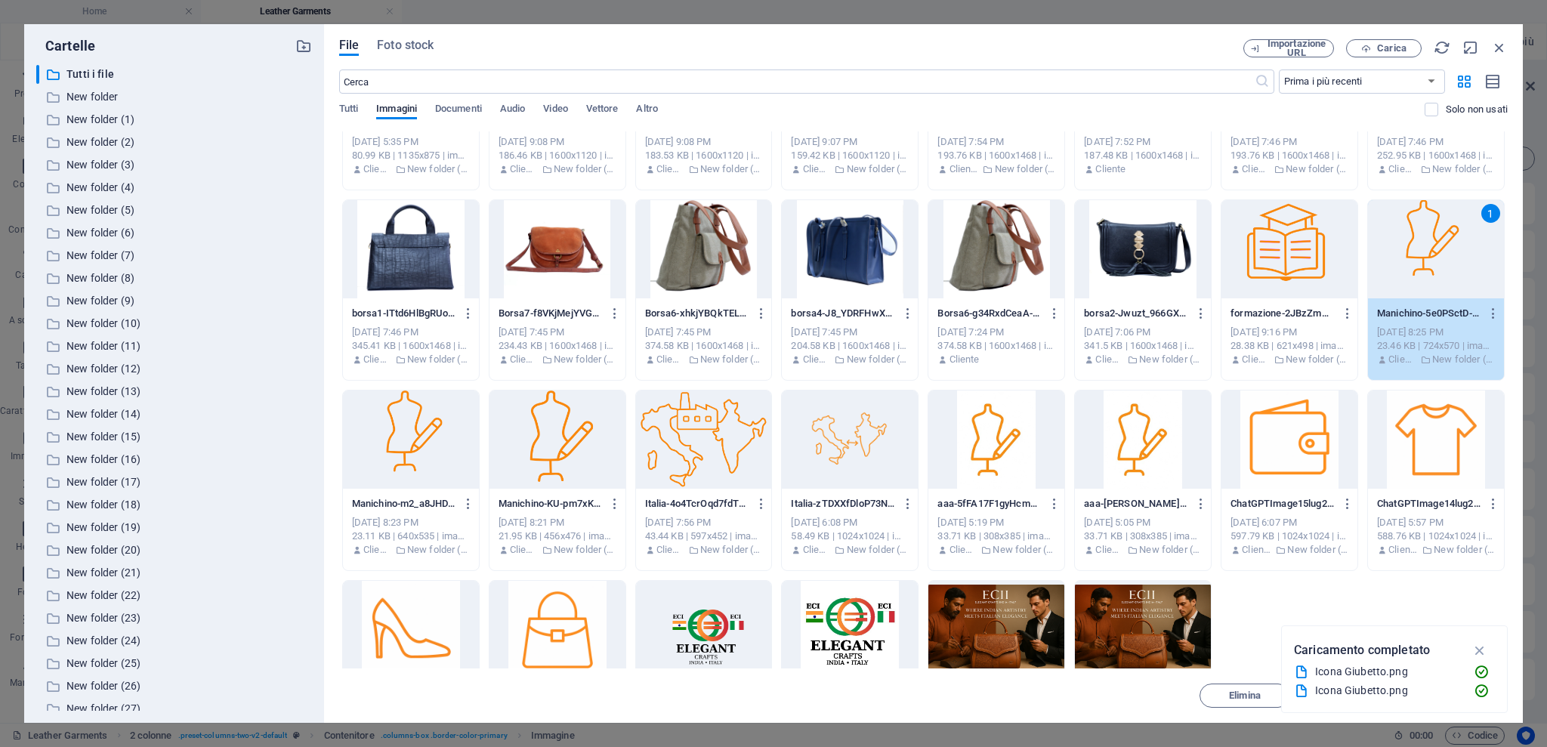
click at [1159, 560] on div "IconaGiubetto-38vrL5xF3LQdX7_c74YhMQ.png IconaGiubetto-38vrL5xF3LQdX7_c74YhMQ.p…" at bounding box center [923, 194] width 1168 height 1133
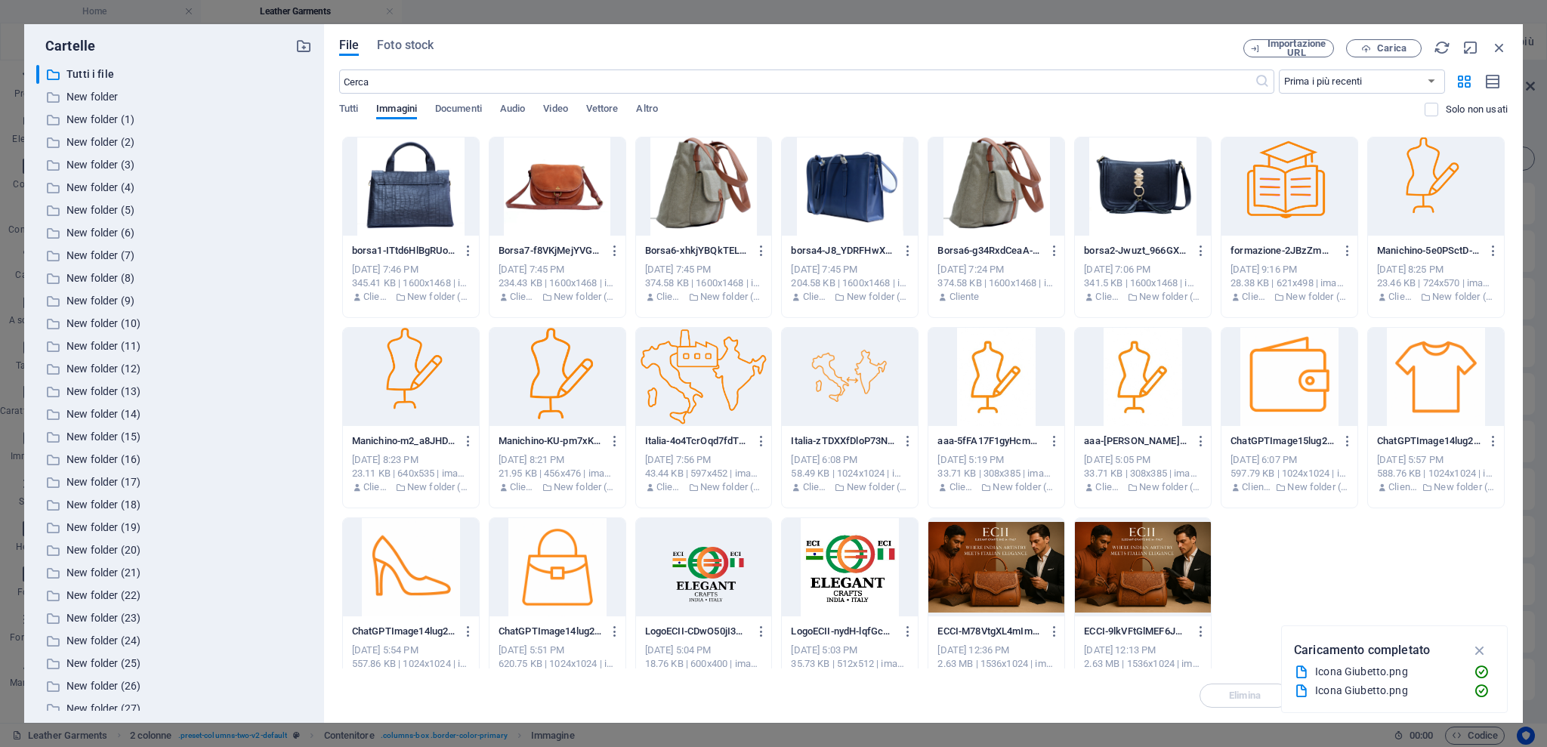
scroll to position [594, 0]
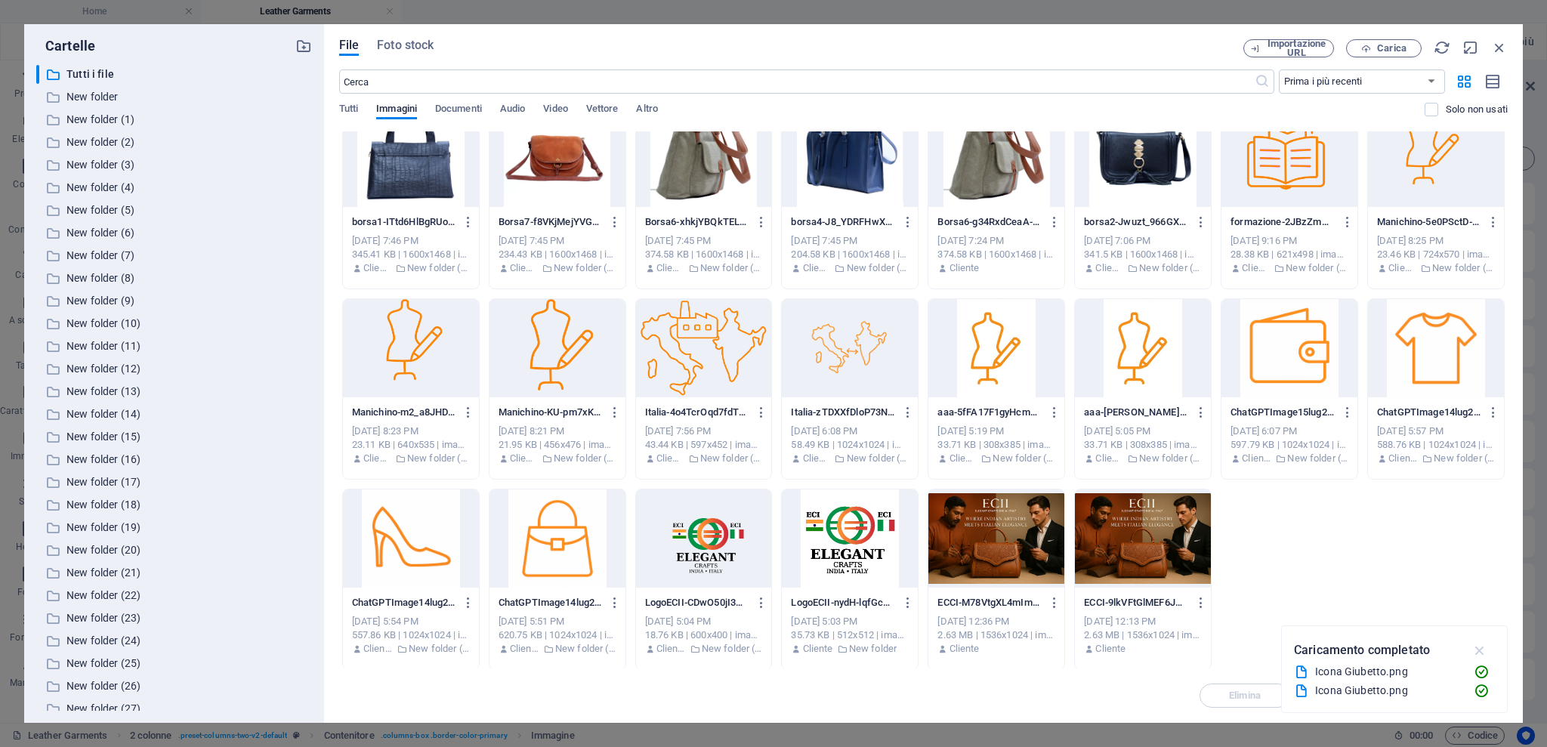
click at [1159, 560] on button "button" at bounding box center [1479, 650] width 29 height 24
click at [1159, 173] on div at bounding box center [1436, 158] width 136 height 98
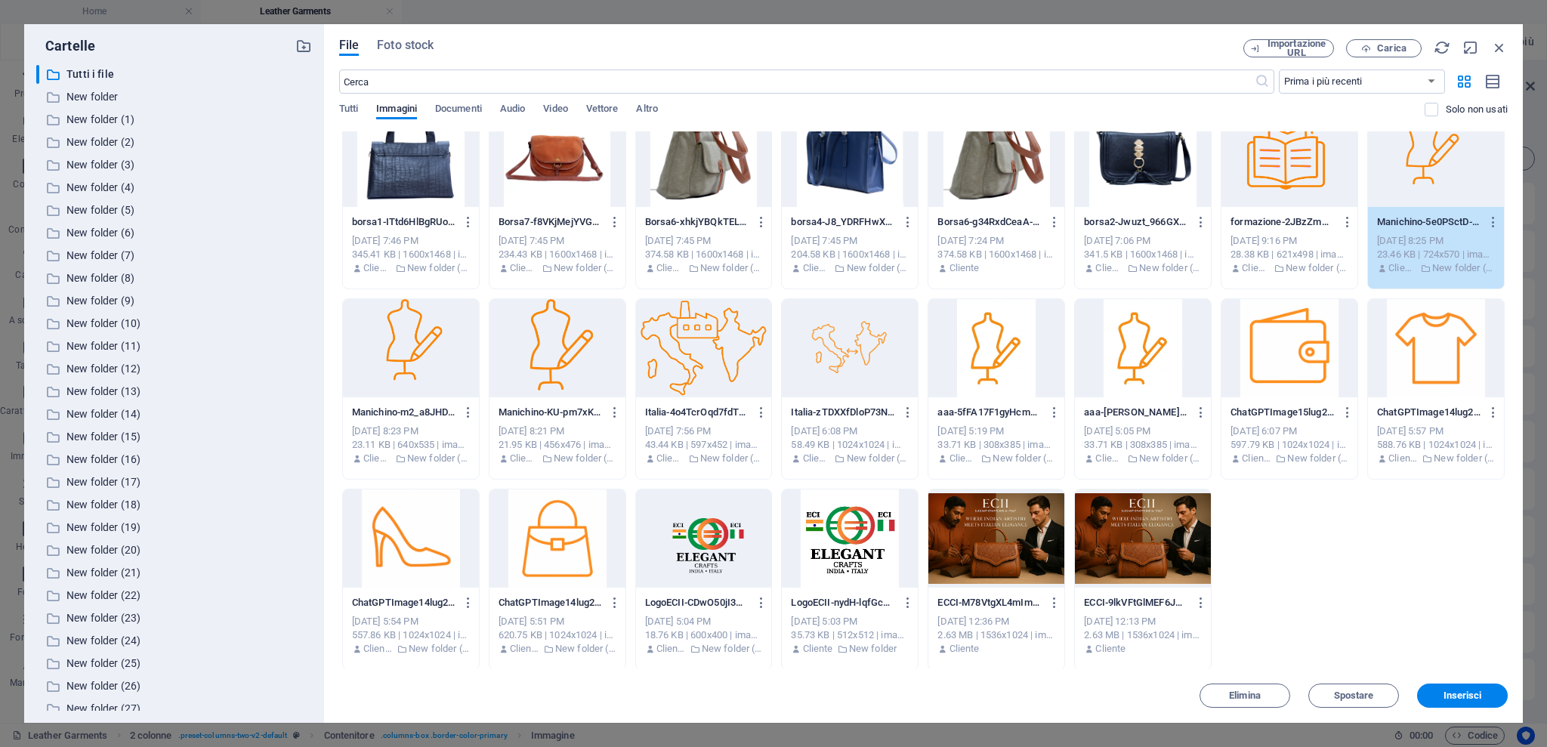
drag, startPoint x: 1455, startPoint y: 702, endPoint x: 1439, endPoint y: 690, distance: 19.9
click at [1159, 560] on button "Inserisci" at bounding box center [1462, 696] width 91 height 24
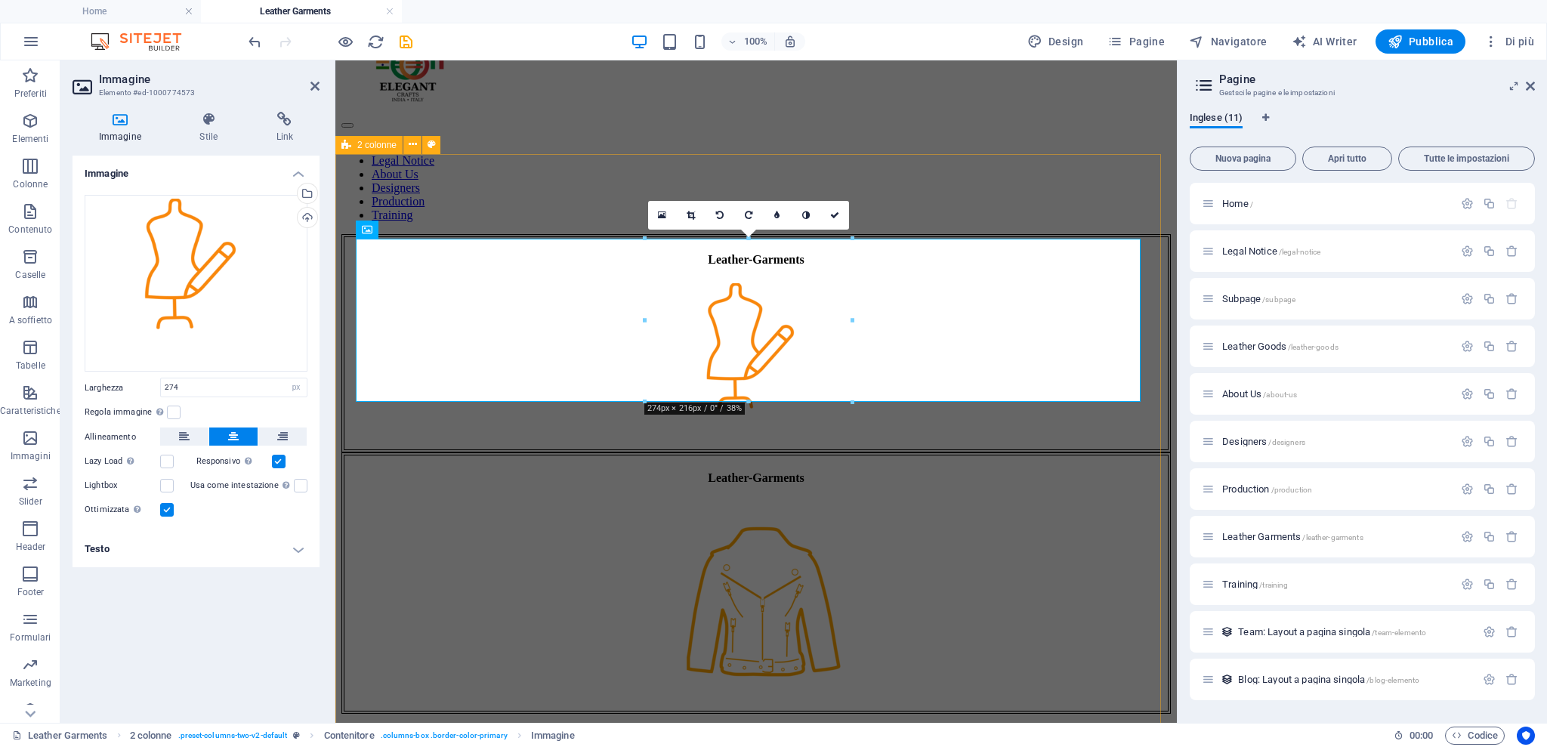
click at [578, 234] on div "Leather-Garments Leather-Garments" at bounding box center [755, 474] width 829 height 480
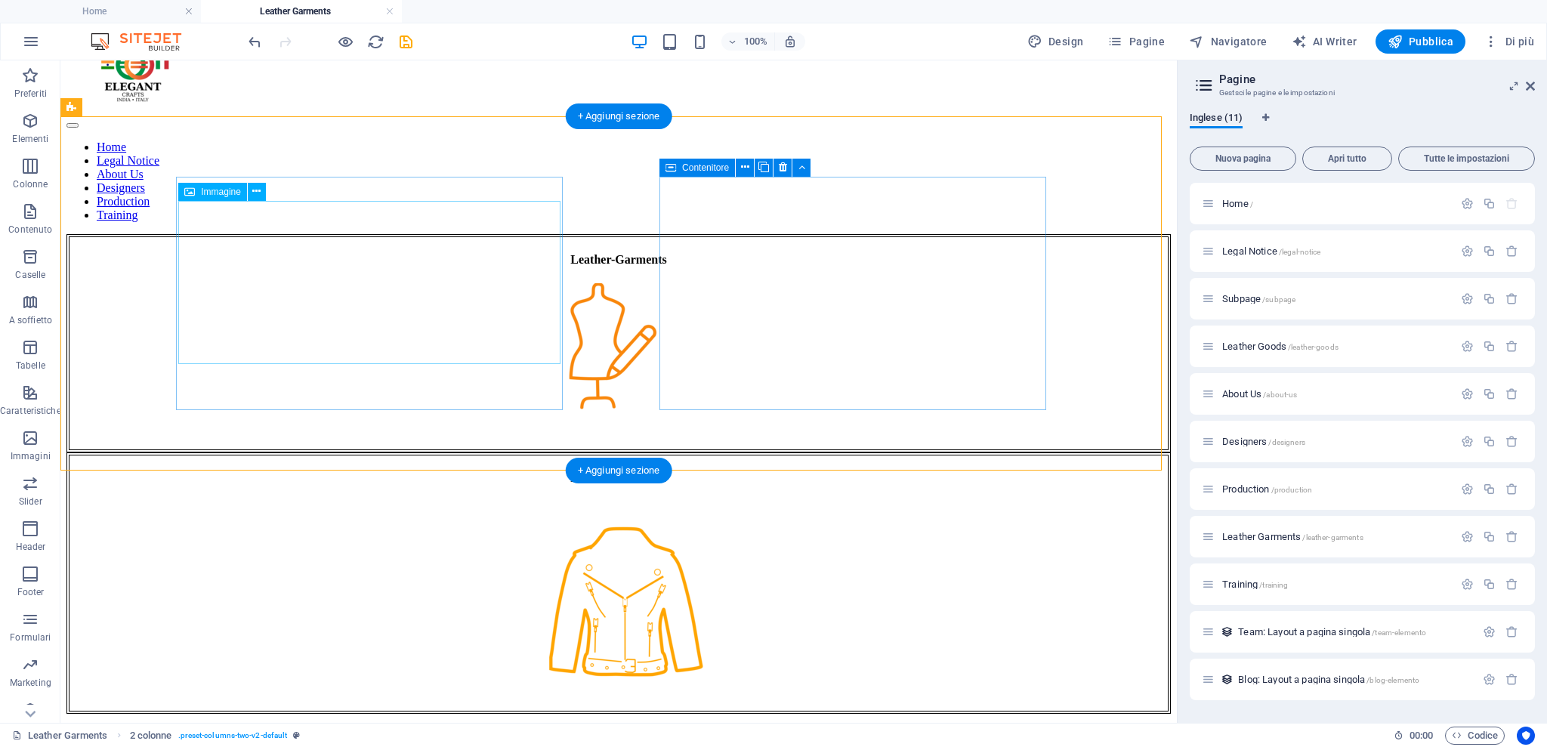
click at [341, 283] on figure at bounding box center [618, 366] width 1098 height 166
drag, startPoint x: 341, startPoint y: 286, endPoint x: 363, endPoint y: 288, distance: 22.0
click at [348, 309] on figure at bounding box center [618, 366] width 1098 height 166
